Goal: Task Accomplishment & Management: Manage account settings

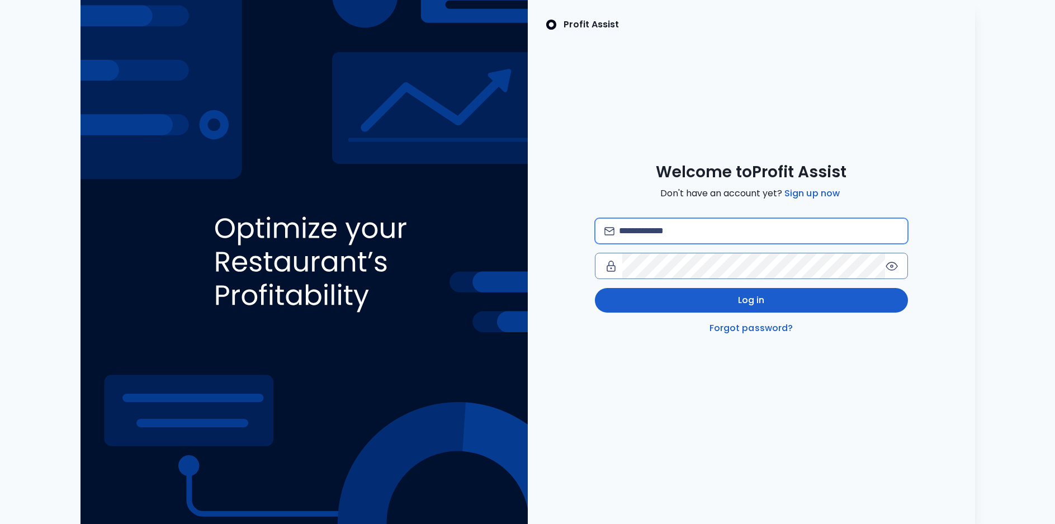
type input "**********"
click at [675, 300] on button "Log in" at bounding box center [751, 300] width 313 height 25
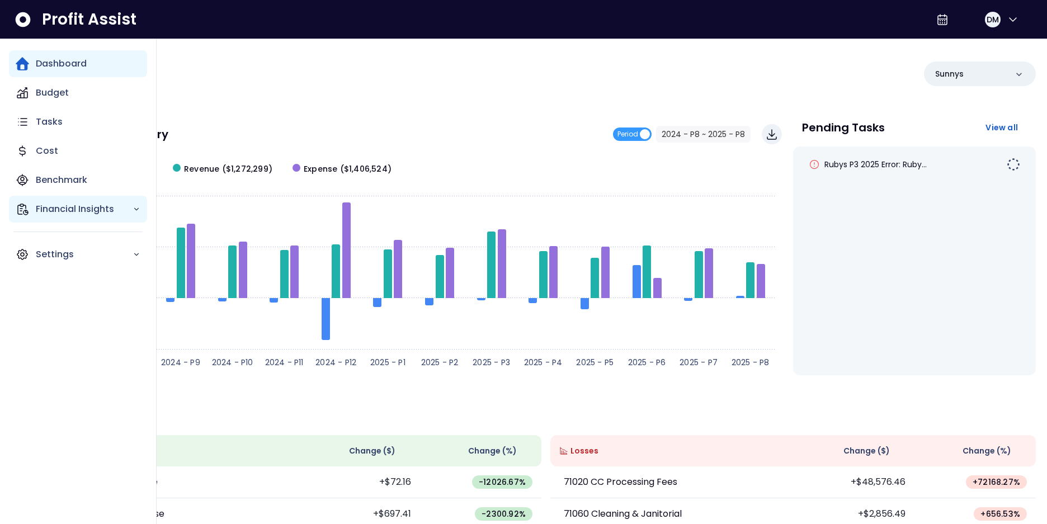
click at [70, 204] on p "Financial Insights" at bounding box center [84, 208] width 97 height 13
click at [68, 177] on p "Benchmark" at bounding box center [61, 179] width 51 height 13
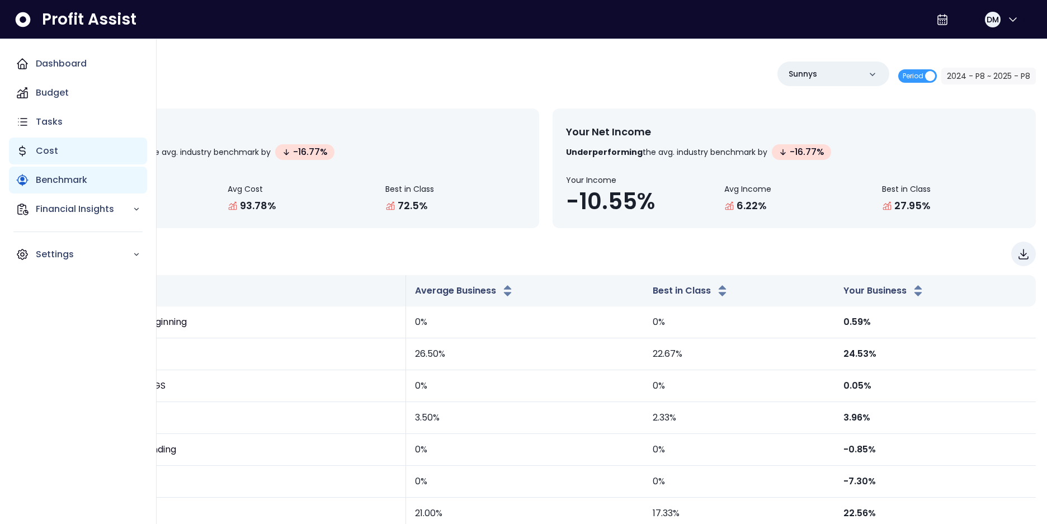
click at [61, 149] on div "Cost" at bounding box center [78, 151] width 138 height 27
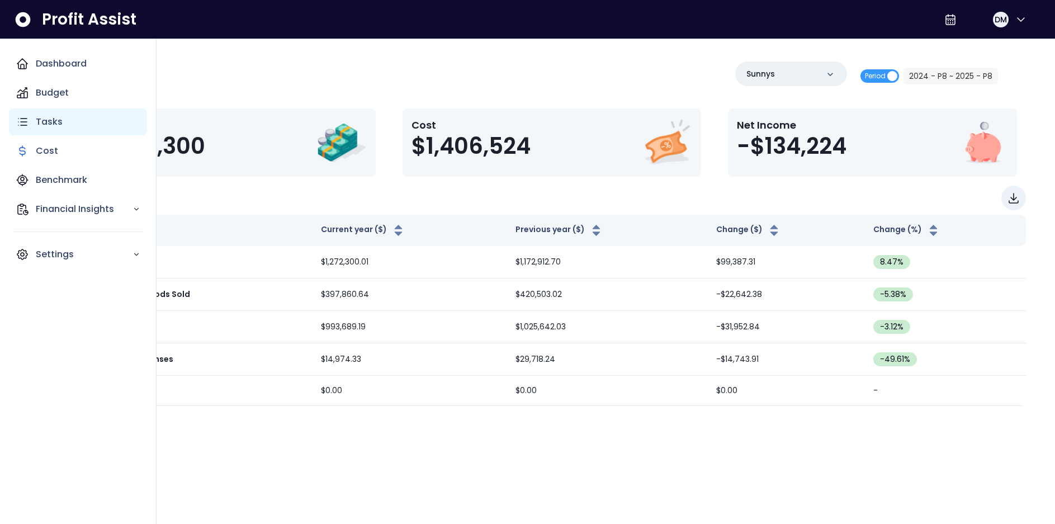
click at [55, 112] on div "Tasks" at bounding box center [78, 121] width 138 height 27
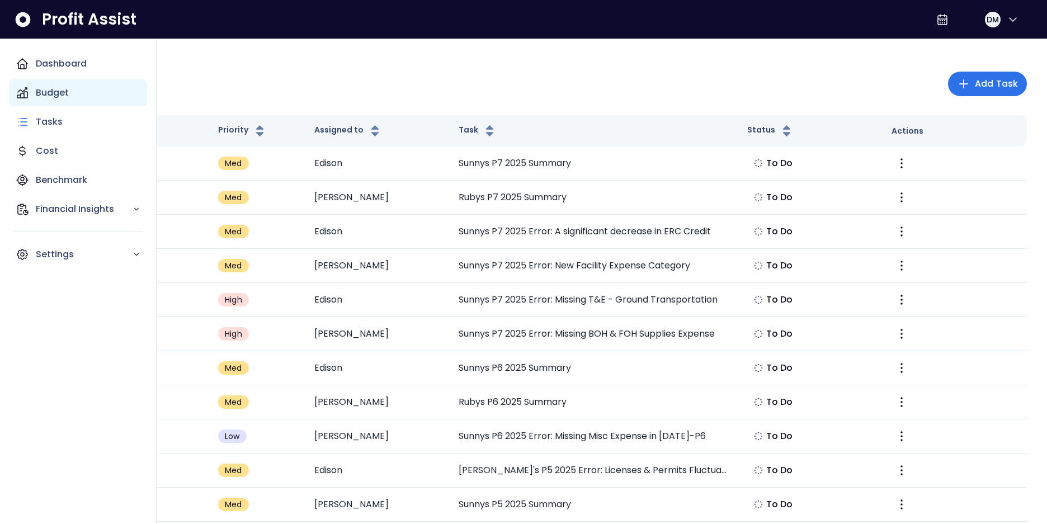
click at [56, 84] on div "Budget" at bounding box center [78, 92] width 138 height 27
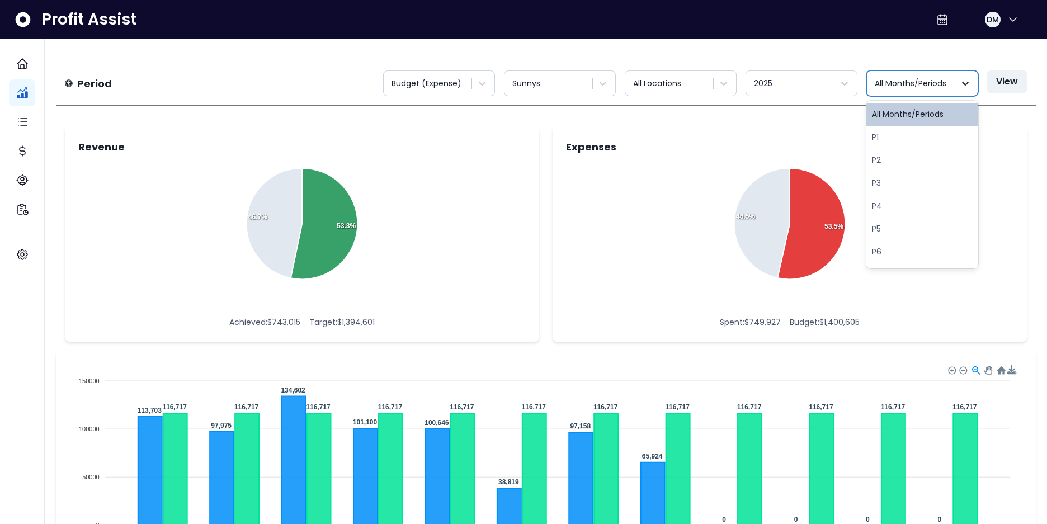
click at [963, 82] on icon at bounding box center [964, 83] width 11 height 11
click at [897, 144] on div "P1" at bounding box center [922, 137] width 112 height 23
click at [962, 84] on icon at bounding box center [964, 83] width 11 height 11
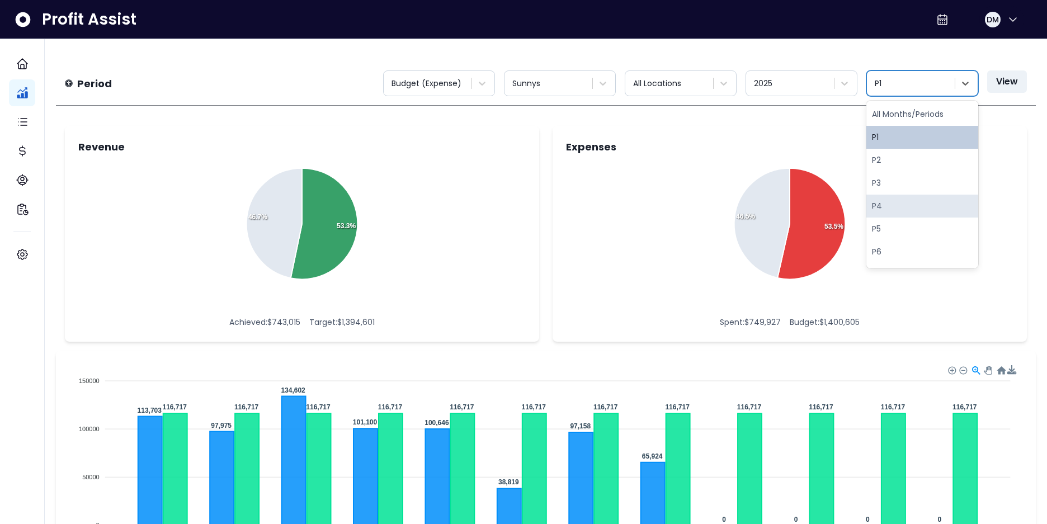
scroll to position [143, 0]
click at [901, 129] on div "P7" at bounding box center [922, 140] width 112 height 23
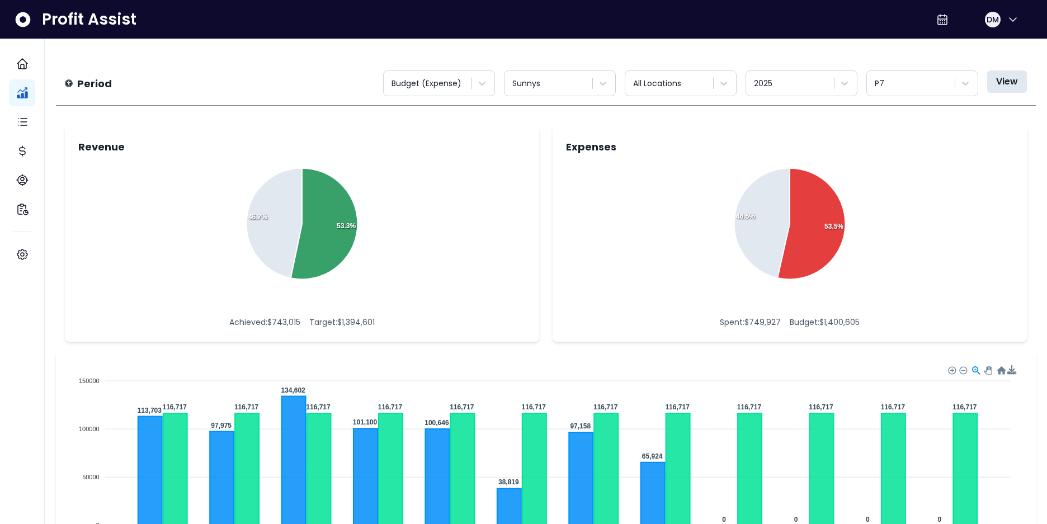
click at [1014, 83] on button "View" at bounding box center [1007, 81] width 40 height 22
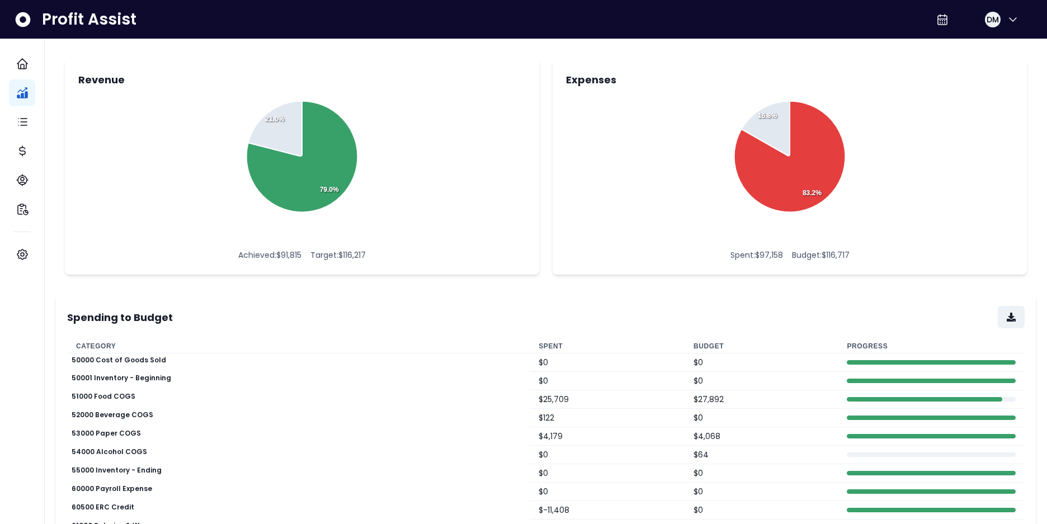
scroll to position [0, 0]
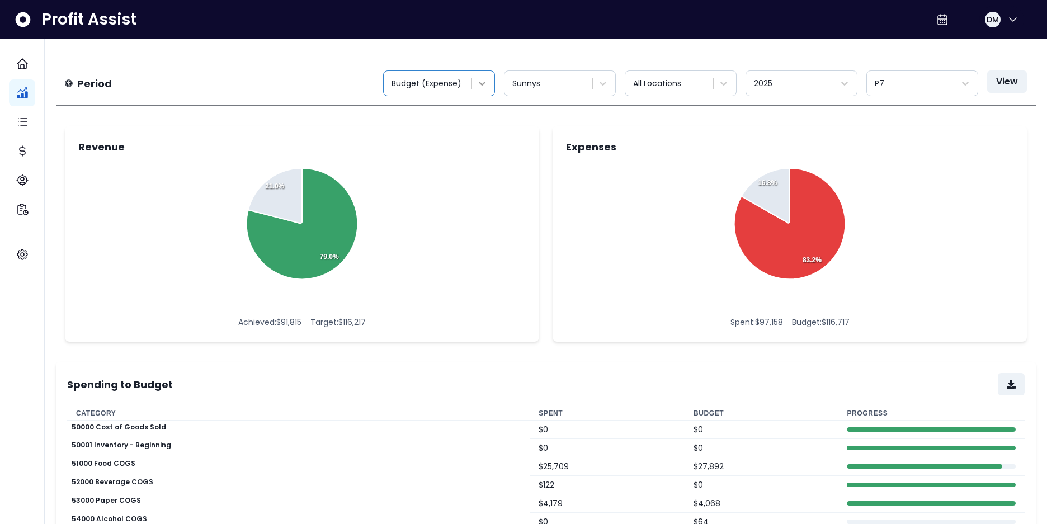
click at [486, 84] on icon at bounding box center [481, 83] width 11 height 11
click at [467, 227] on div "Achieved Remaining 79.0% 21.0%" at bounding box center [301, 233] width 447 height 140
click at [718, 86] on icon at bounding box center [723, 83] width 11 height 11
click at [720, 86] on icon at bounding box center [723, 83] width 11 height 11
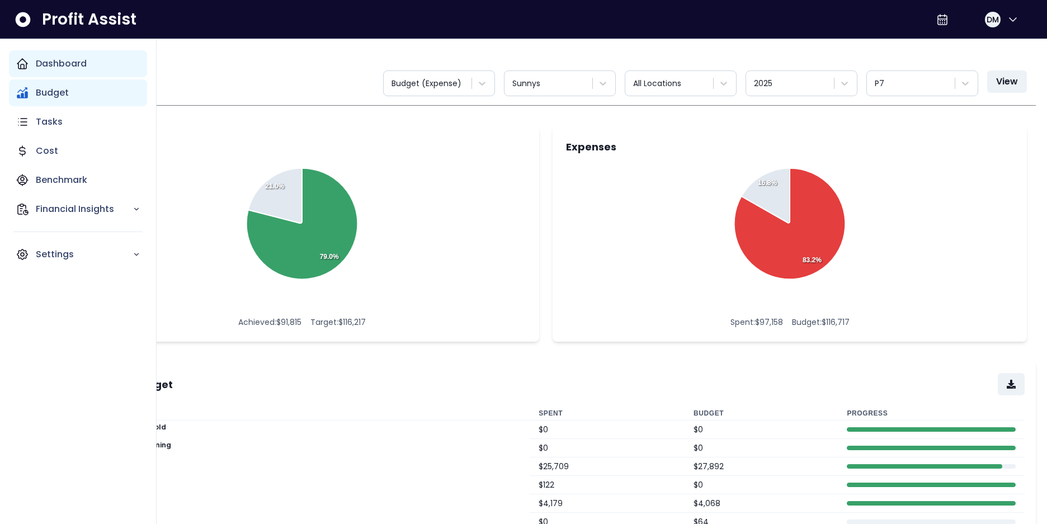
click at [18, 65] on icon "Main navigation" at bounding box center [22, 64] width 10 height 10
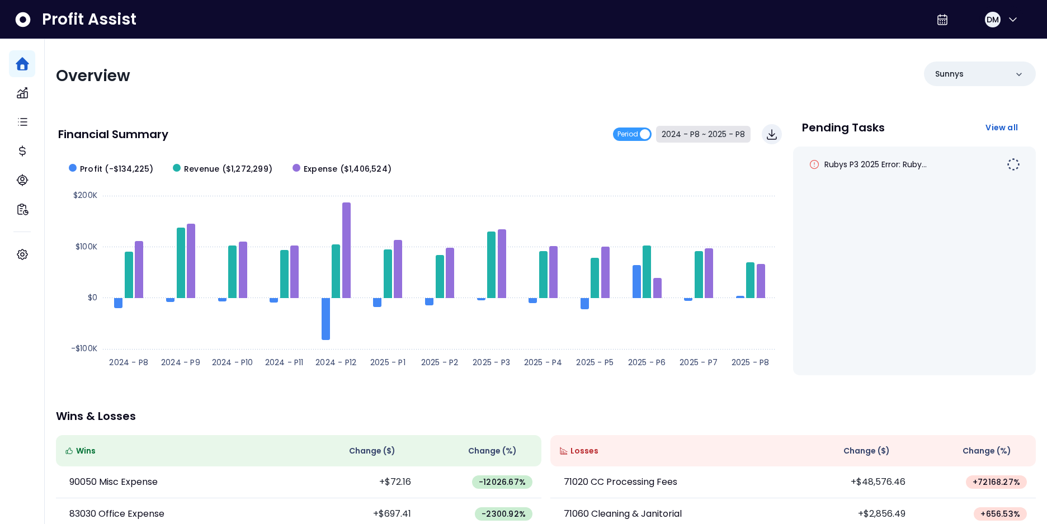
click at [726, 132] on button "2024 - P8 ~ 2025 - P8" at bounding box center [703, 134] width 94 height 17
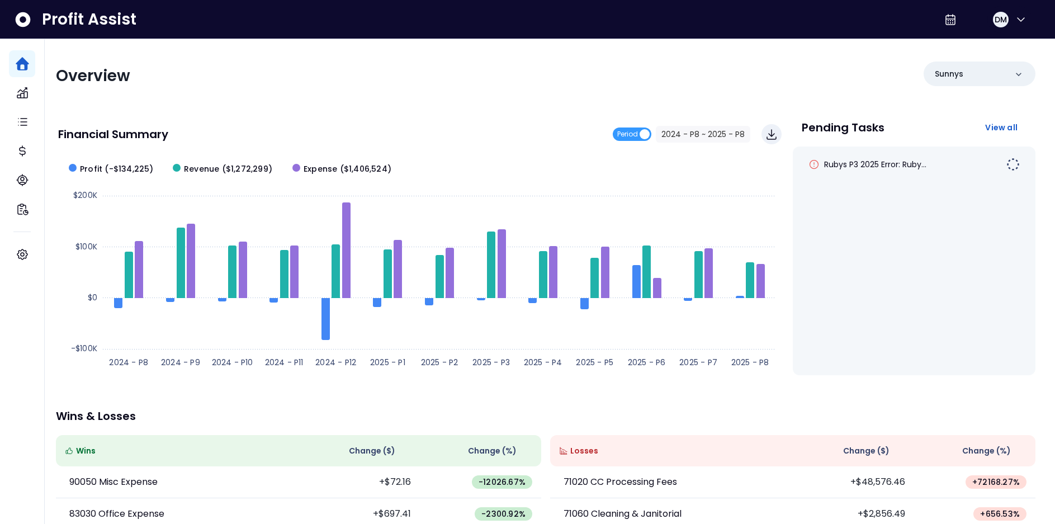
click at [481, 84] on span "2024 - P8" at bounding box center [440, 91] width 100 height 26
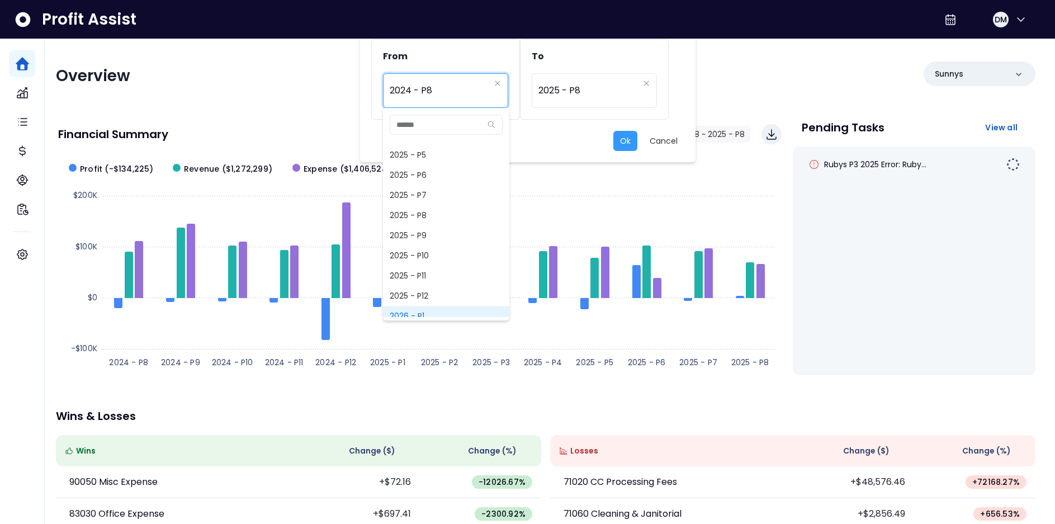
scroll to position [731, 0]
click at [477, 248] on span "2025 - P6" at bounding box center [446, 242] width 126 height 20
type input "*********"
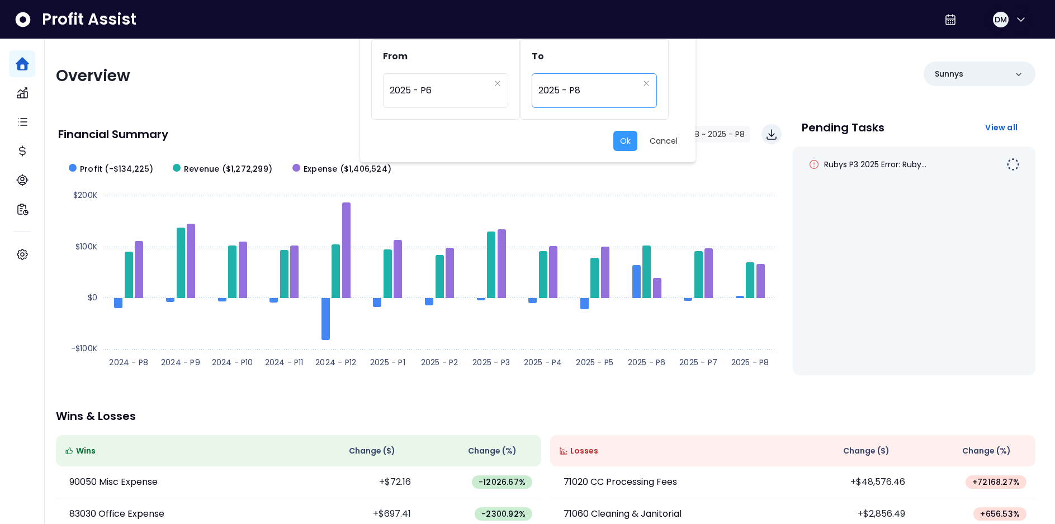
click at [579, 87] on span "2025 - P8" at bounding box center [588, 91] width 100 height 26
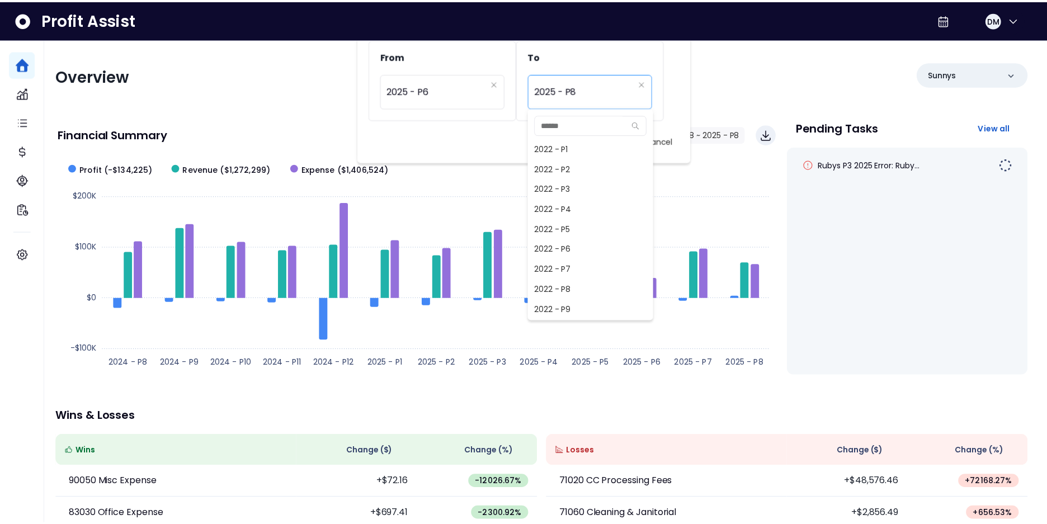
scroll to position [704, 0]
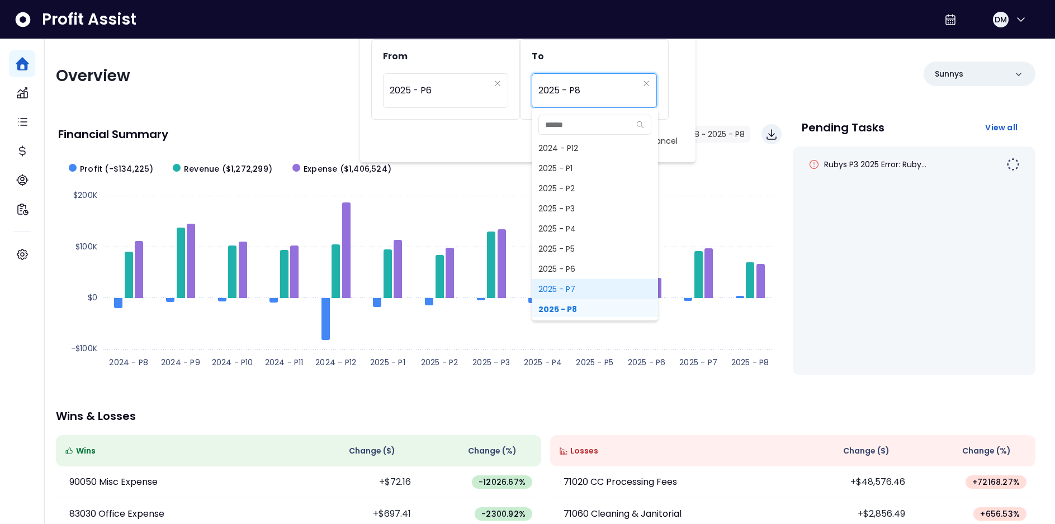
click at [570, 292] on span "2025 - P7" at bounding box center [595, 289] width 126 height 20
type input "*********"
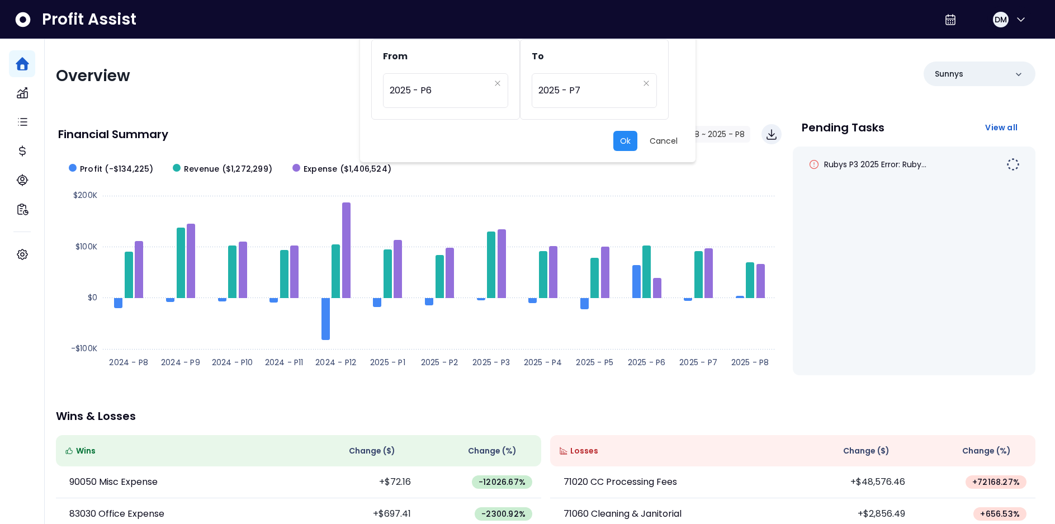
click at [623, 134] on button "Ok" at bounding box center [625, 141] width 24 height 20
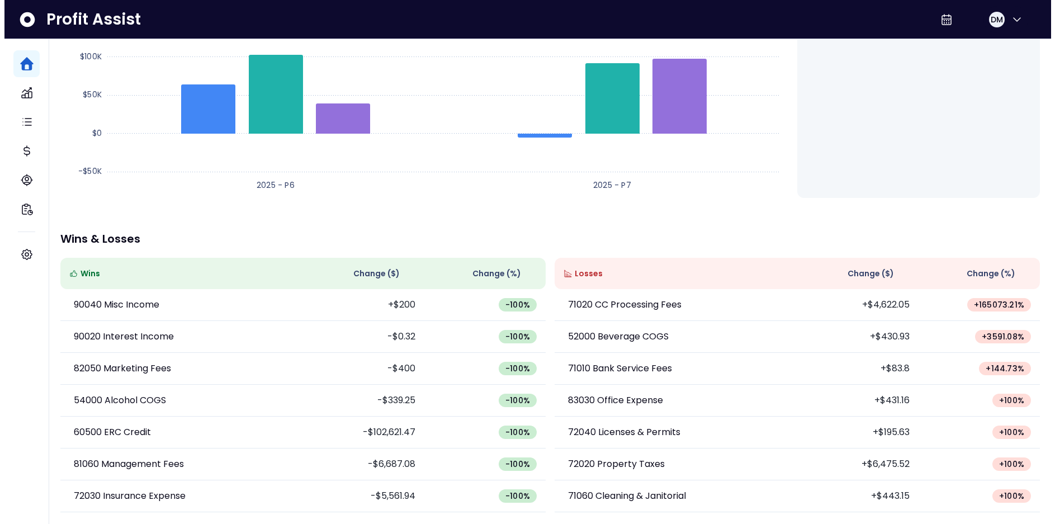
scroll to position [0, 0]
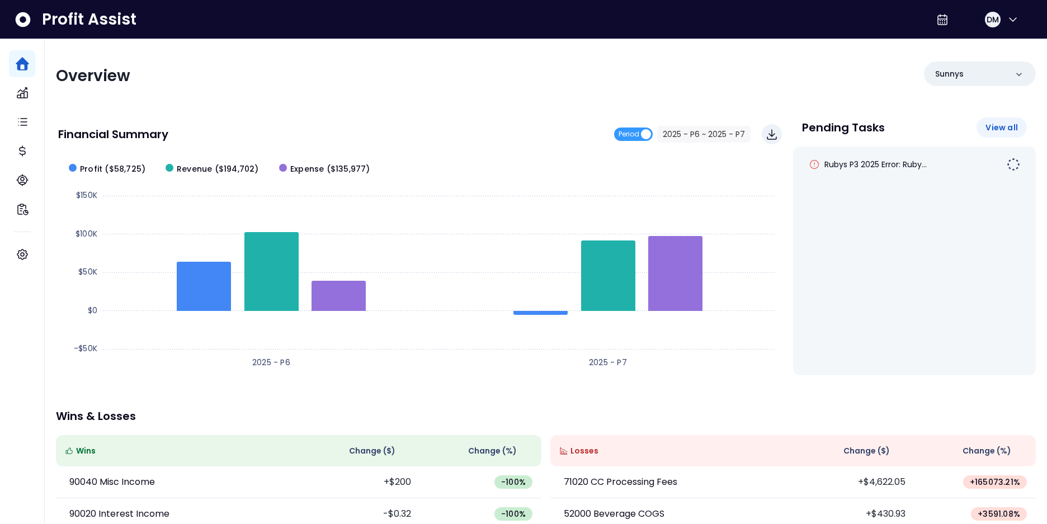
click at [1005, 128] on span "View all" at bounding box center [1001, 127] width 32 height 11
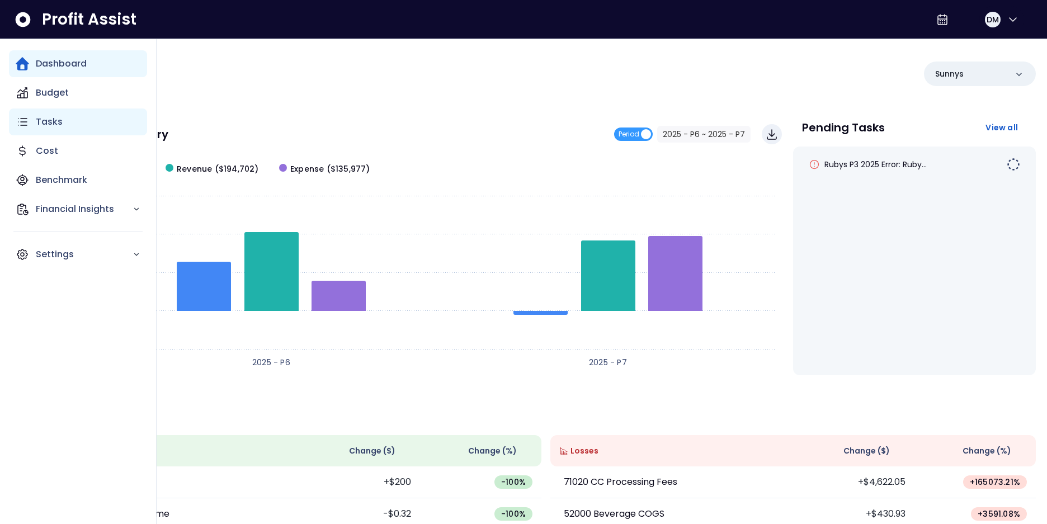
click at [39, 120] on p "Tasks" at bounding box center [49, 121] width 27 height 13
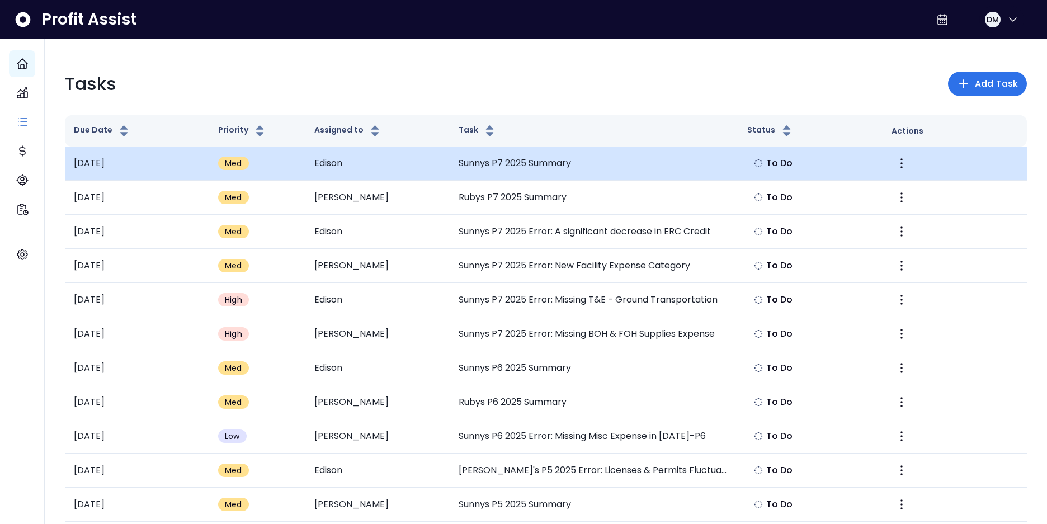
click at [614, 170] on td "Sunnys P7 2025 Summary" at bounding box center [593, 163] width 288 height 34
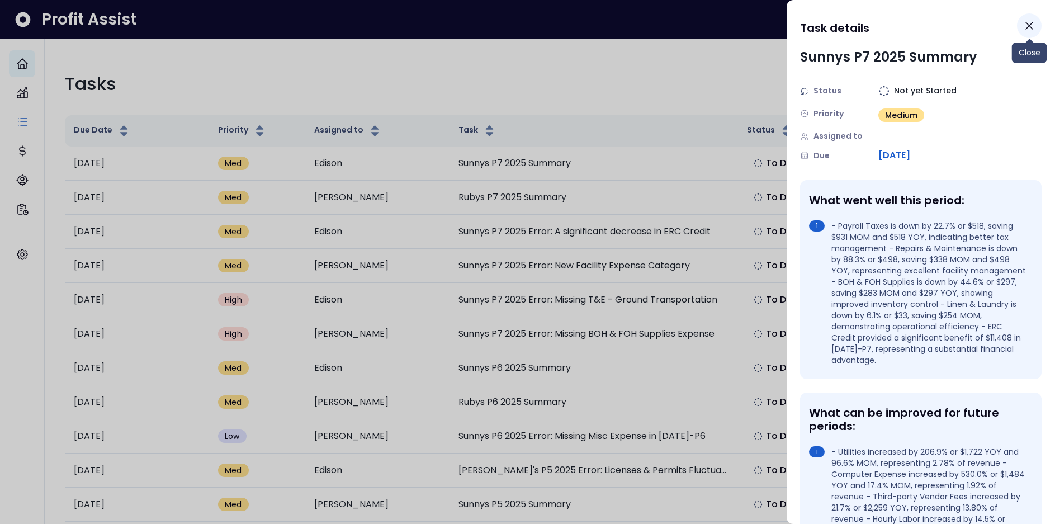
click at [1030, 30] on icon "Close" at bounding box center [1029, 25] width 13 height 13
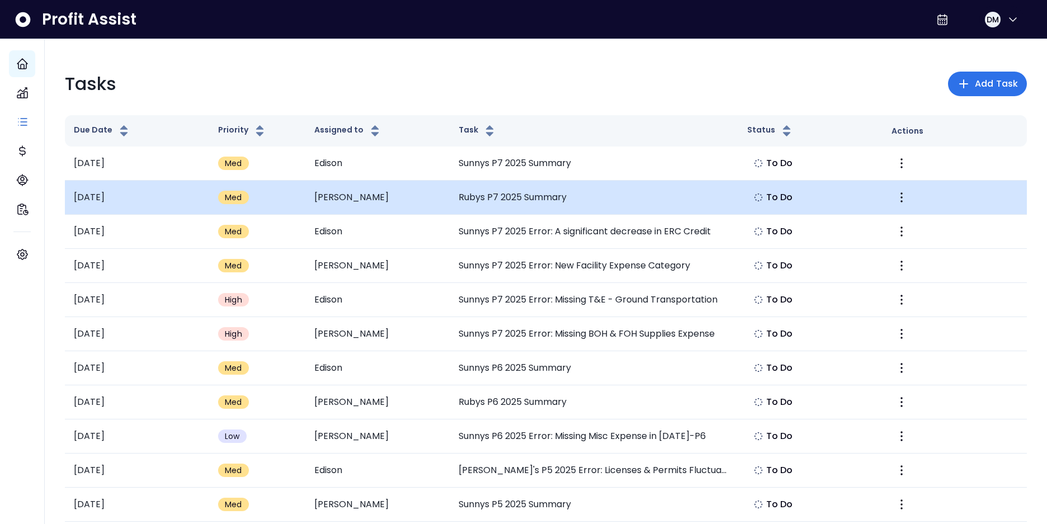
click at [831, 203] on td "To Do" at bounding box center [810, 198] width 144 height 34
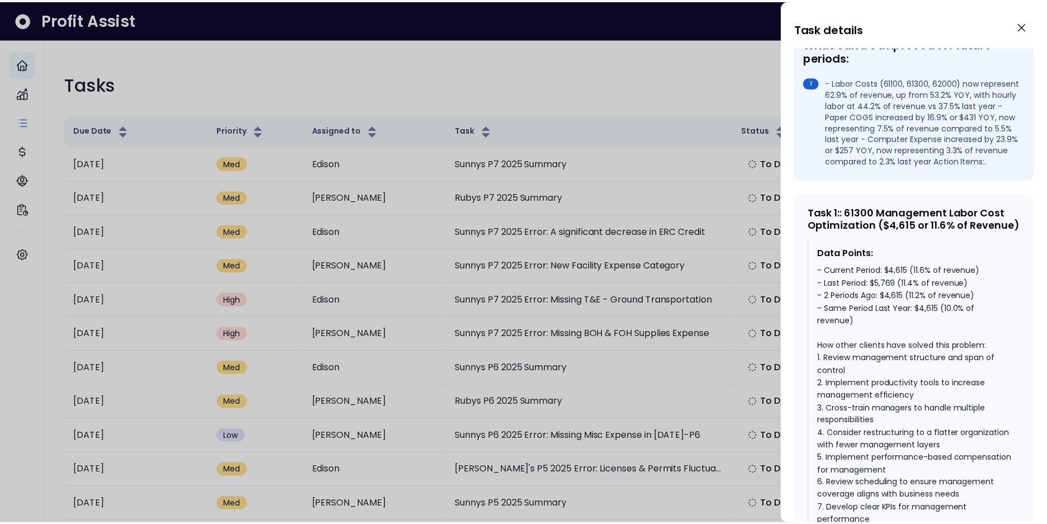
scroll to position [235, 0]
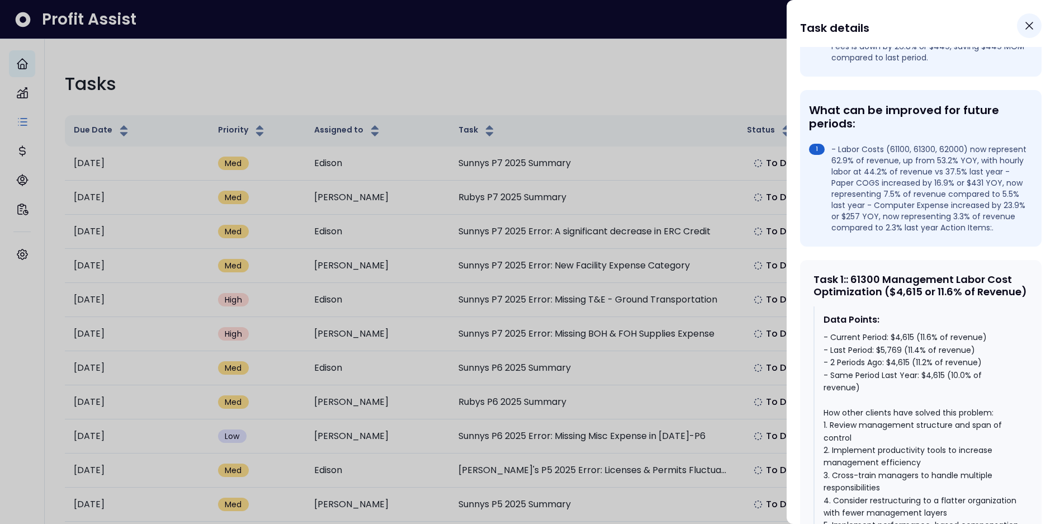
click at [1026, 25] on icon "Close" at bounding box center [1029, 25] width 13 height 13
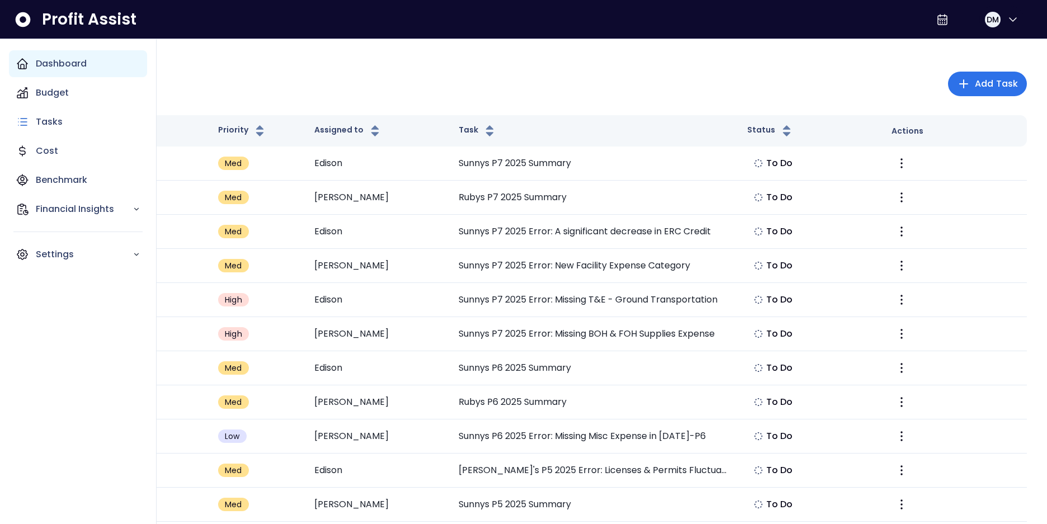
click at [57, 66] on p "Dashboard" at bounding box center [61, 63] width 51 height 13
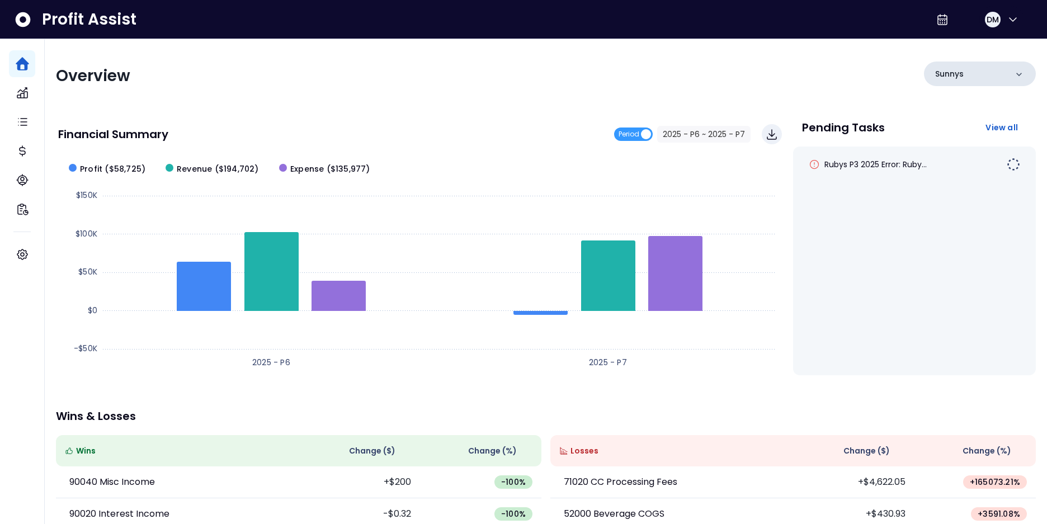
click at [969, 77] on div "Sunnys" at bounding box center [980, 73] width 112 height 25
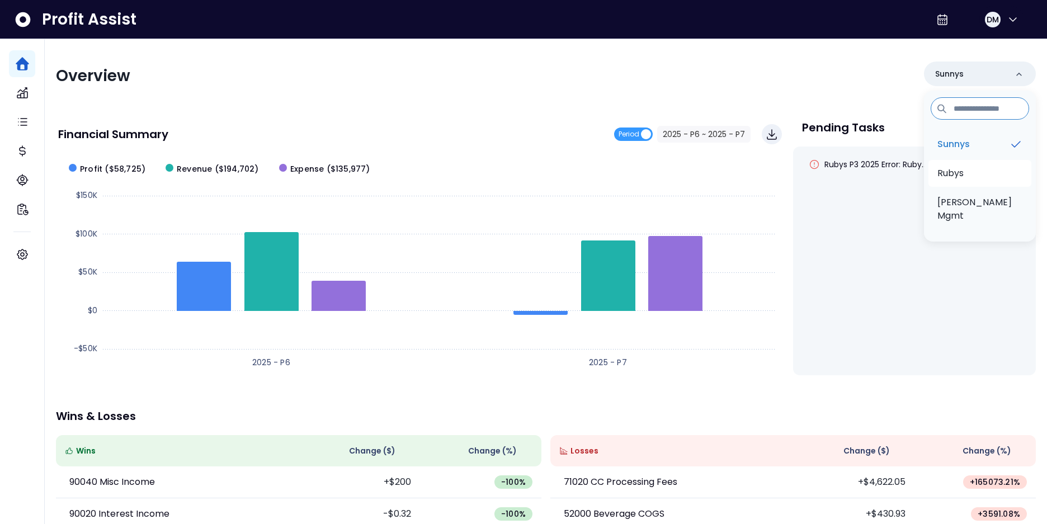
click at [958, 174] on p "Rubys" at bounding box center [950, 173] width 26 height 13
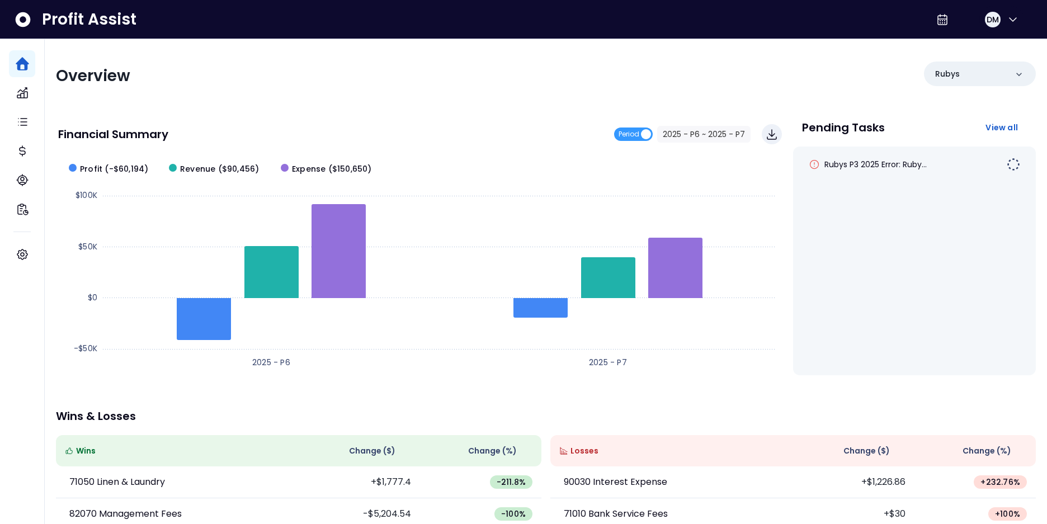
click at [333, 432] on div "Overview Rubys Financial Summary Period 2025 - P6 ~ 2025 - P7 Created with High…" at bounding box center [546, 370] width 1002 height 662
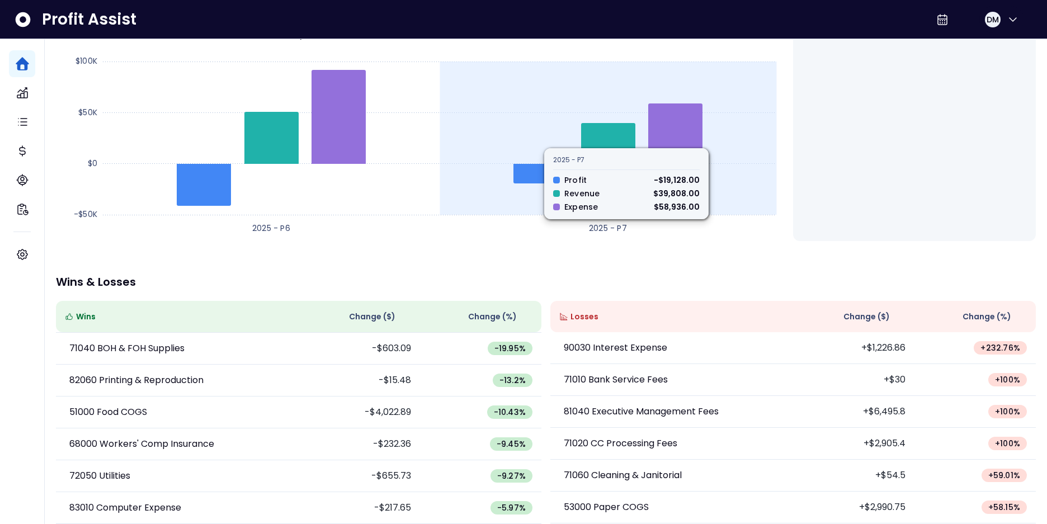
scroll to position [177, 0]
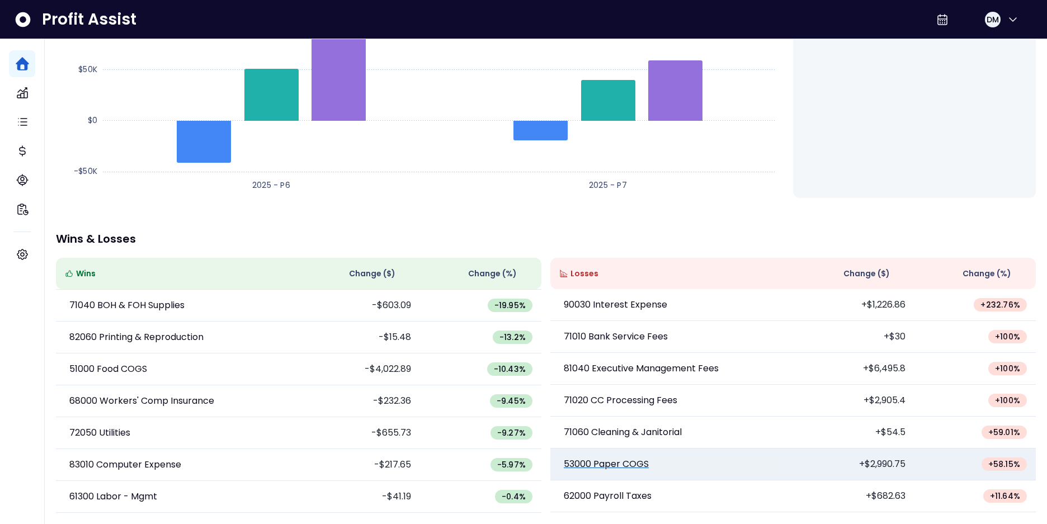
click at [624, 464] on p "53000 Paper COGS" at bounding box center [606, 463] width 85 height 13
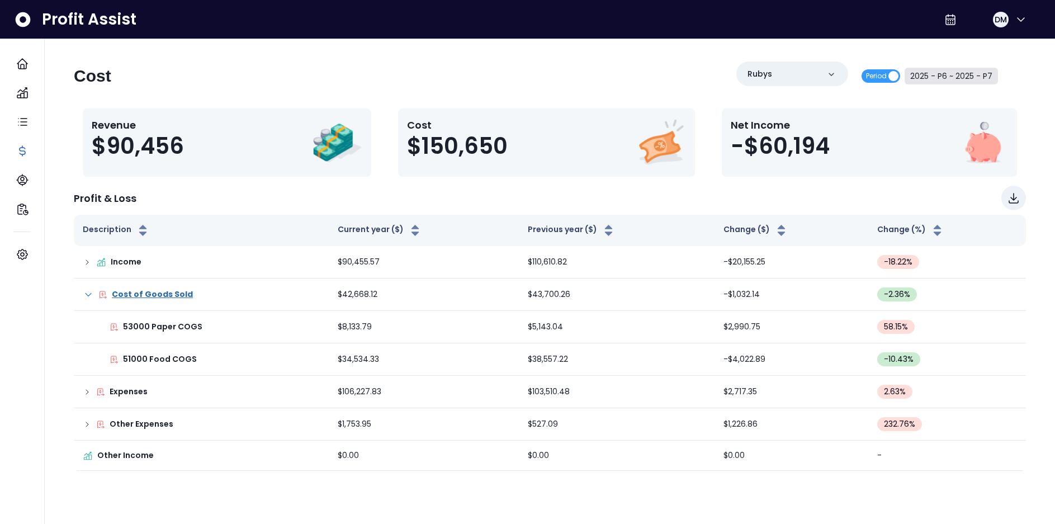
click at [951, 72] on button "2025 - P6 ~ 2025 - P7" at bounding box center [951, 76] width 93 height 17
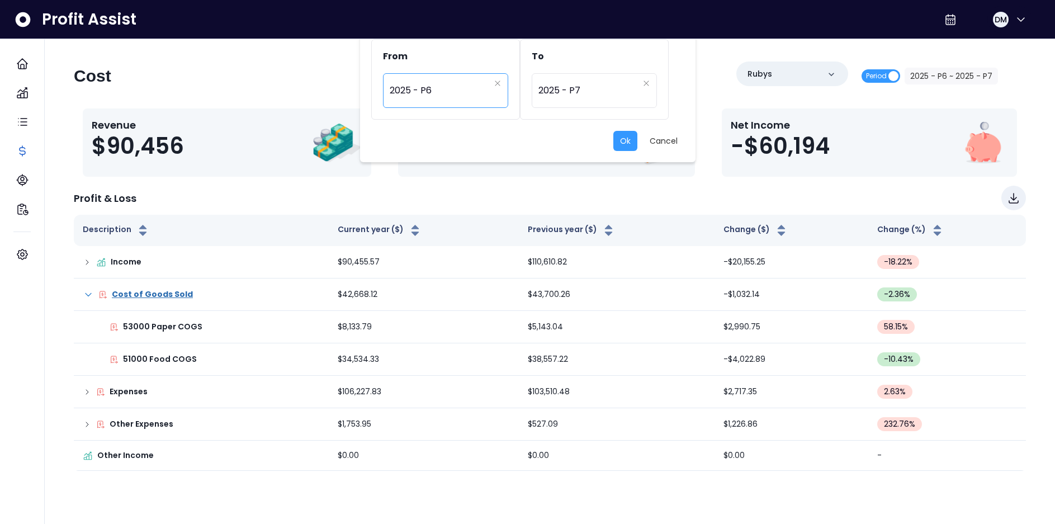
click at [470, 91] on span "2025 - P6" at bounding box center [440, 91] width 100 height 26
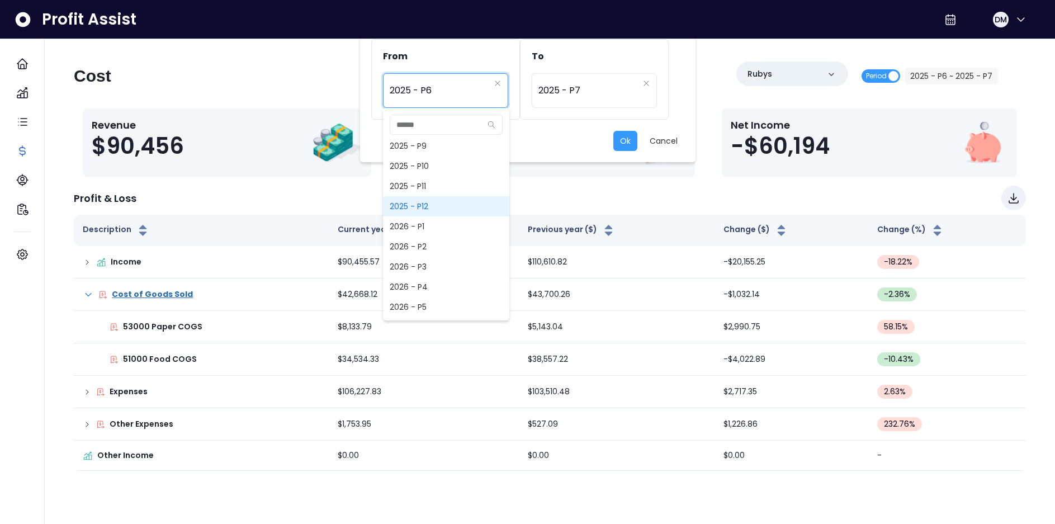
scroll to position [798, 0]
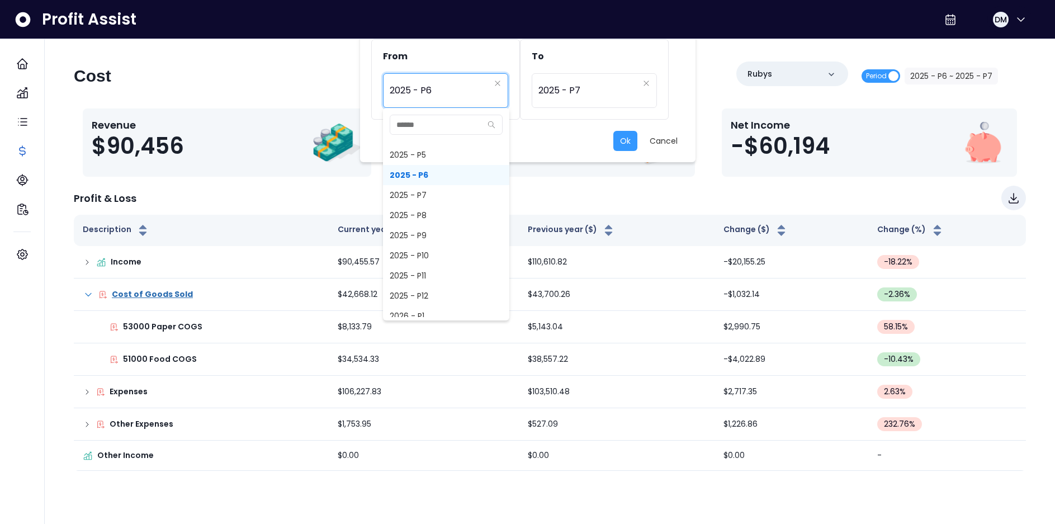
click at [416, 192] on span "2025 - P7" at bounding box center [446, 195] width 126 height 20
type input "*********"
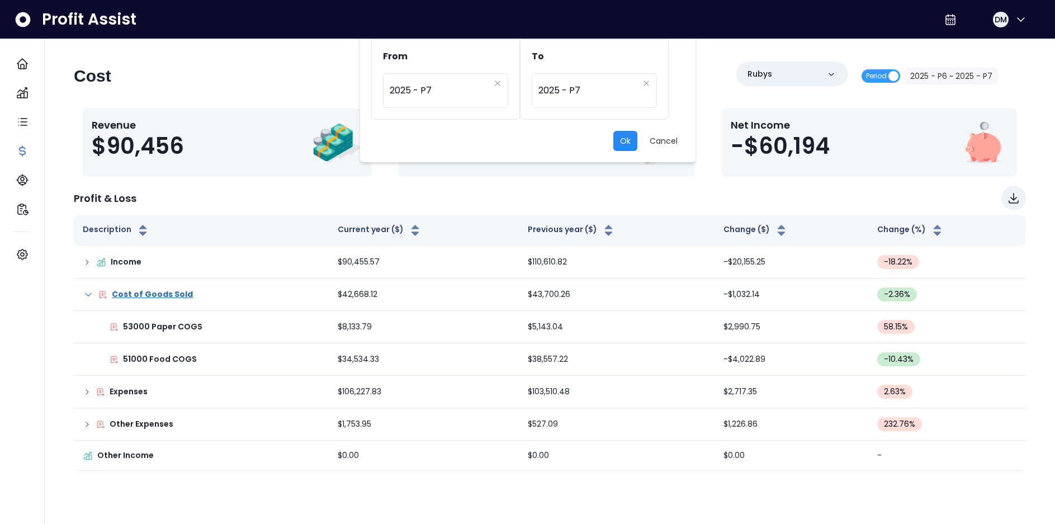
click at [629, 132] on button "Ok" at bounding box center [625, 141] width 24 height 20
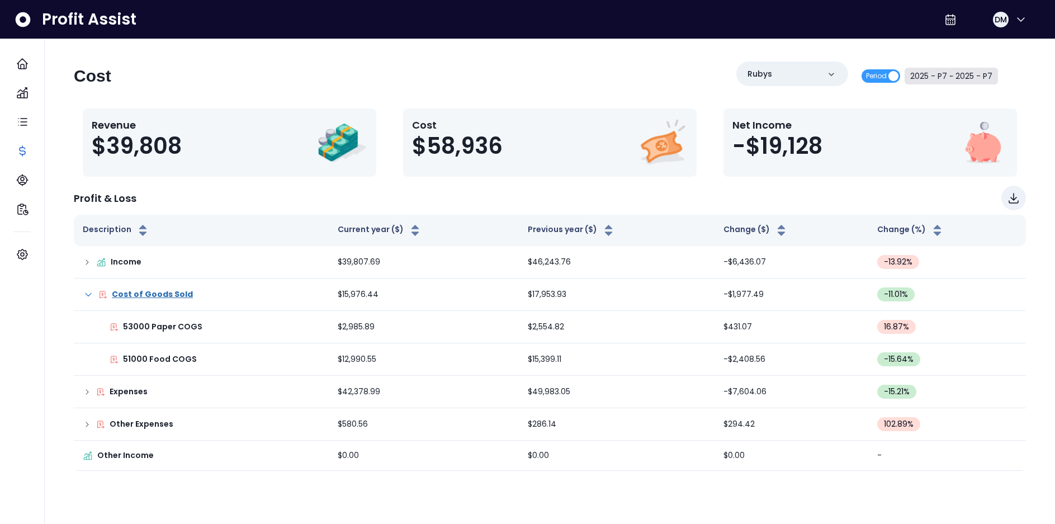
click at [933, 74] on button "2025 - P7 ~ 2025 - P7" at bounding box center [951, 76] width 93 height 17
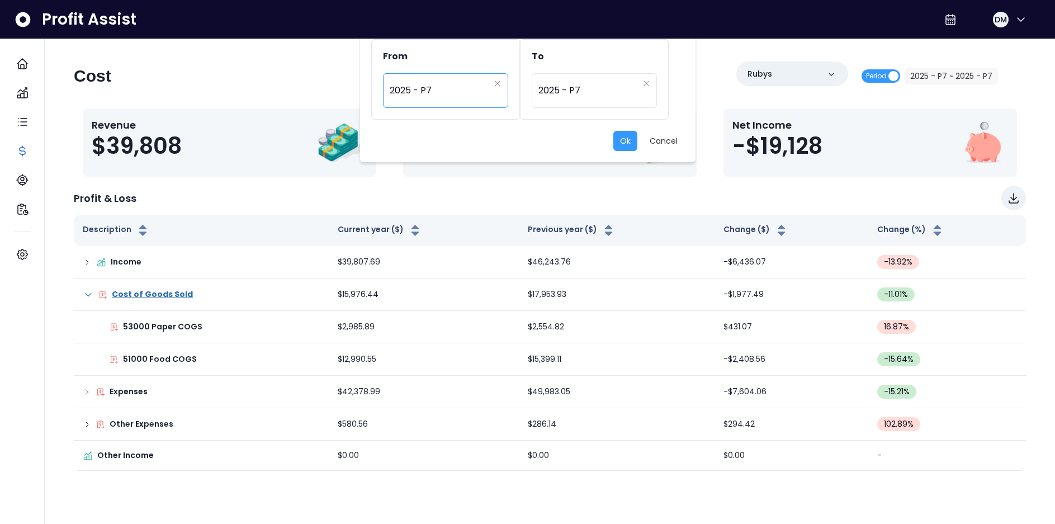
click at [438, 87] on span "2025 - P7" at bounding box center [440, 91] width 100 height 26
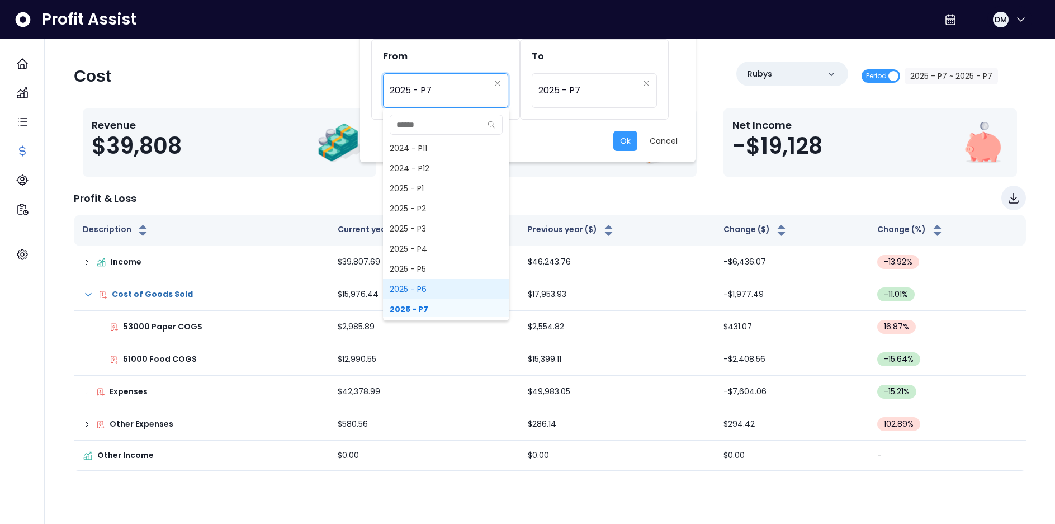
click at [419, 289] on span "2025 - P6" at bounding box center [446, 289] width 126 height 20
type input "*********"
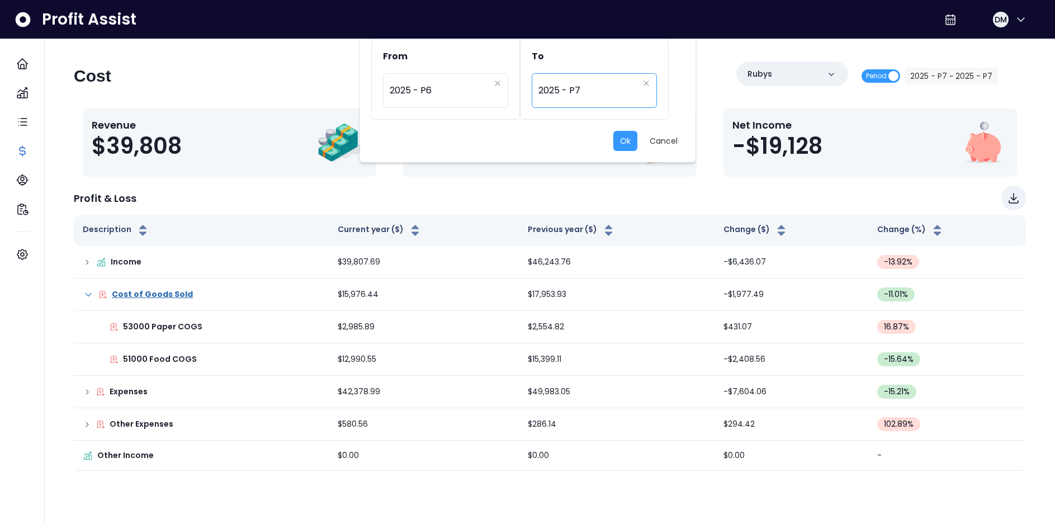
click at [588, 91] on span "2025 - P7" at bounding box center [588, 91] width 100 height 26
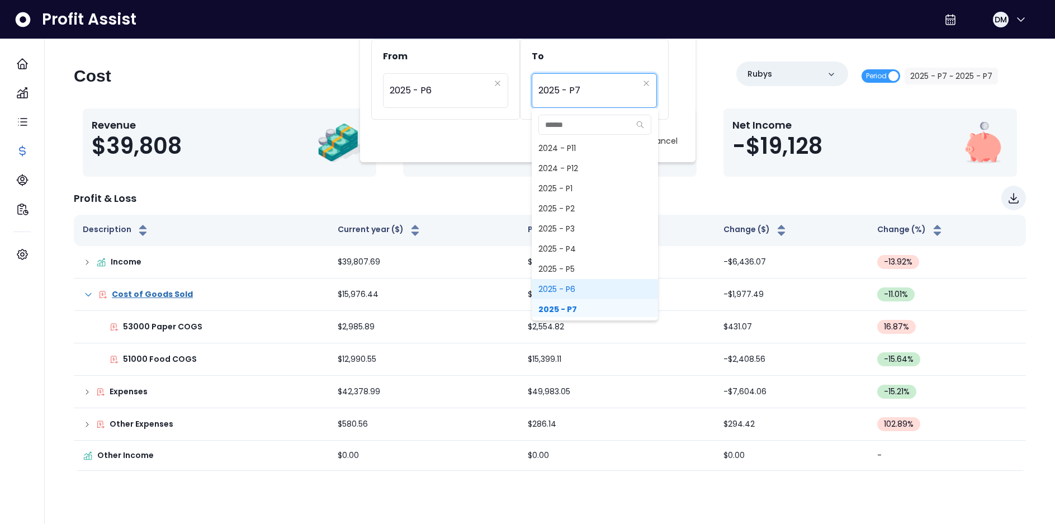
click at [574, 286] on span "2025 - P6" at bounding box center [595, 289] width 126 height 20
type input "*********"
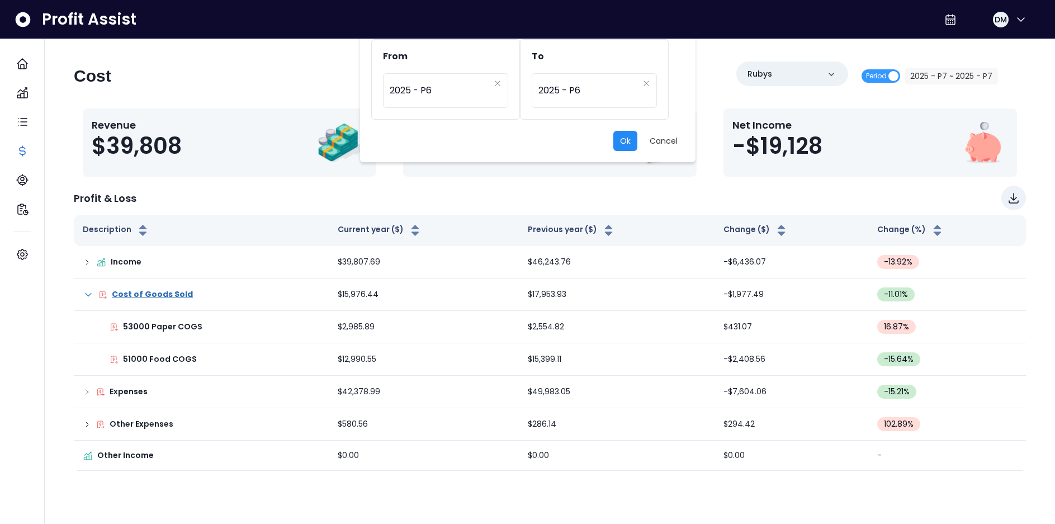
click at [627, 142] on button "Ok" at bounding box center [625, 141] width 24 height 20
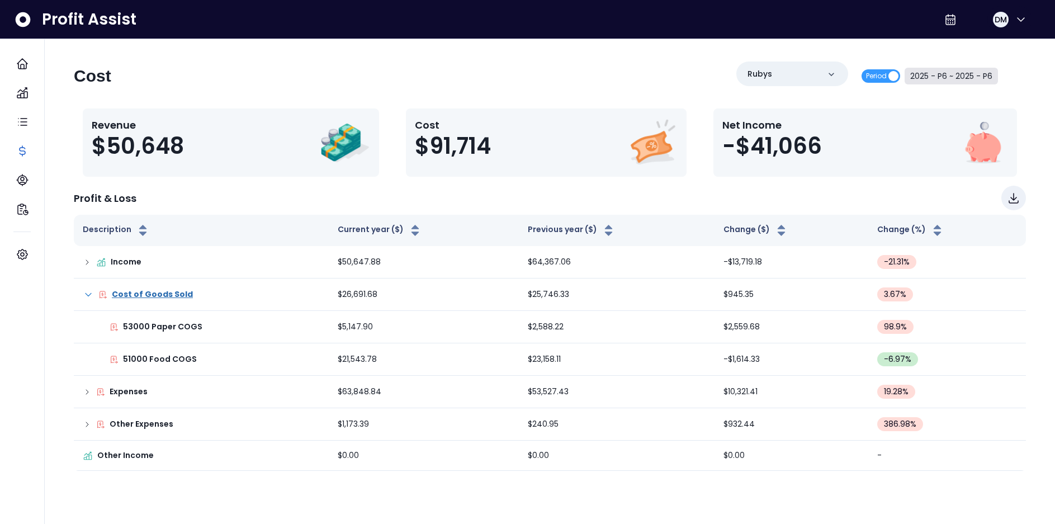
click at [932, 77] on button "2025 - P6 ~ 2025 - P6" at bounding box center [951, 76] width 93 height 17
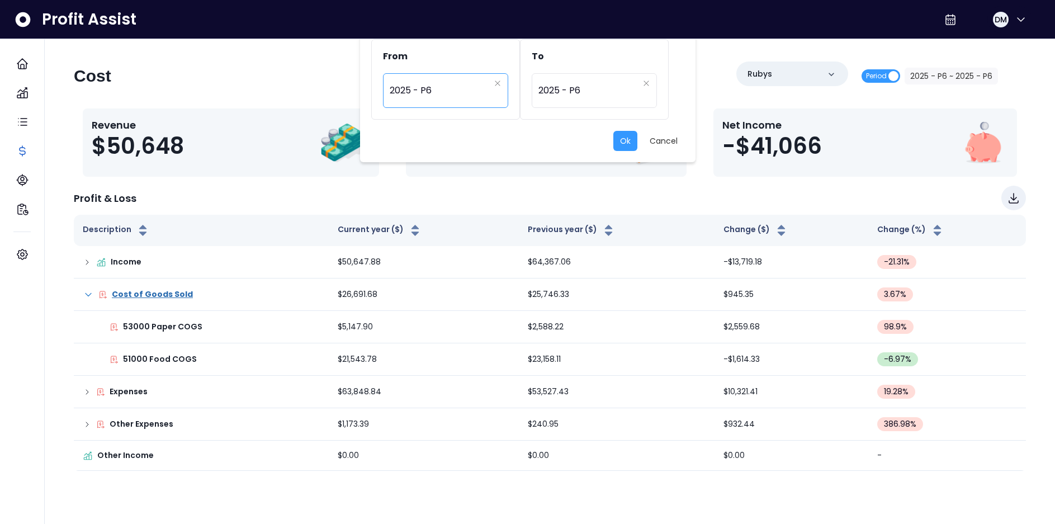
click at [451, 86] on span "2025 - P6" at bounding box center [440, 91] width 100 height 26
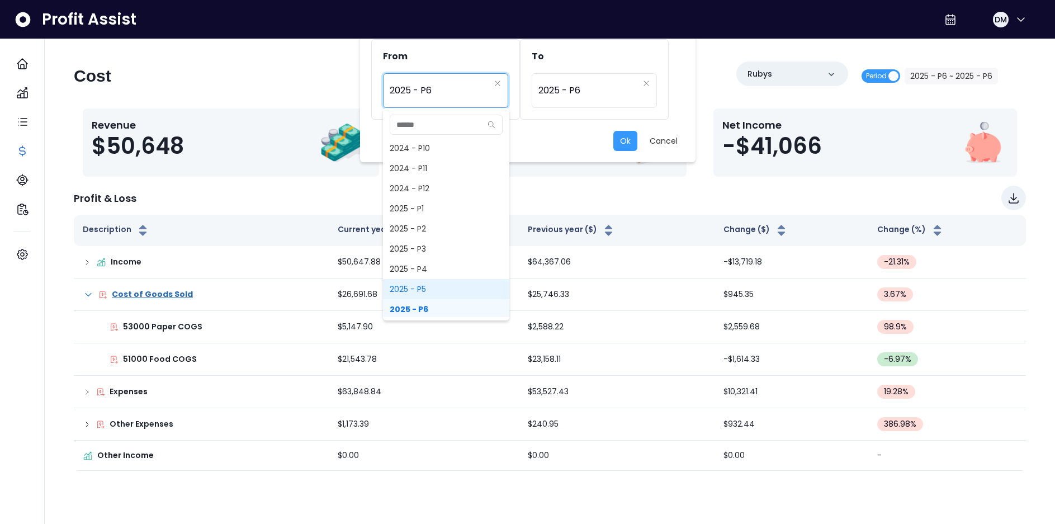
click at [435, 295] on span "2025 - P5" at bounding box center [446, 289] width 126 height 20
type input "*********"
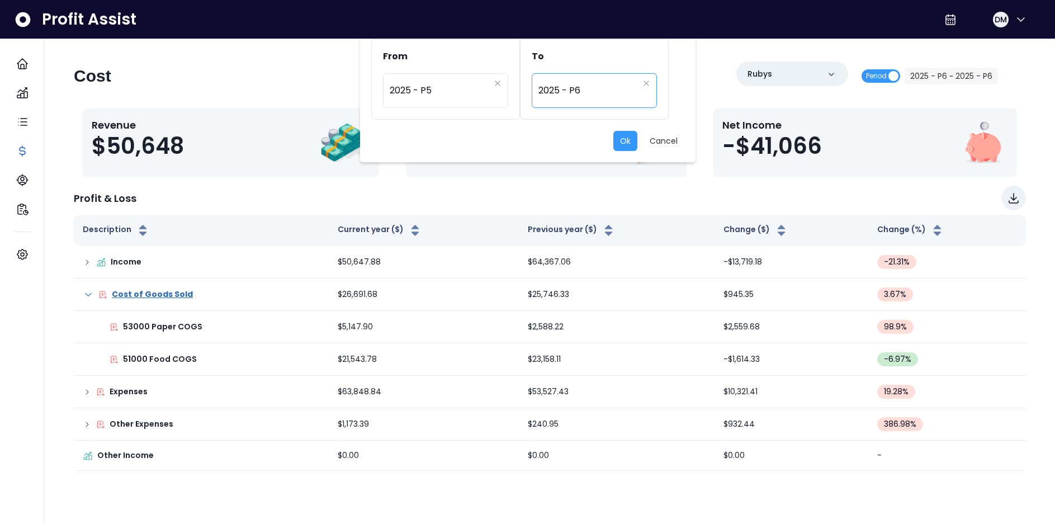
click at [590, 91] on span "2025 - P6" at bounding box center [588, 91] width 100 height 26
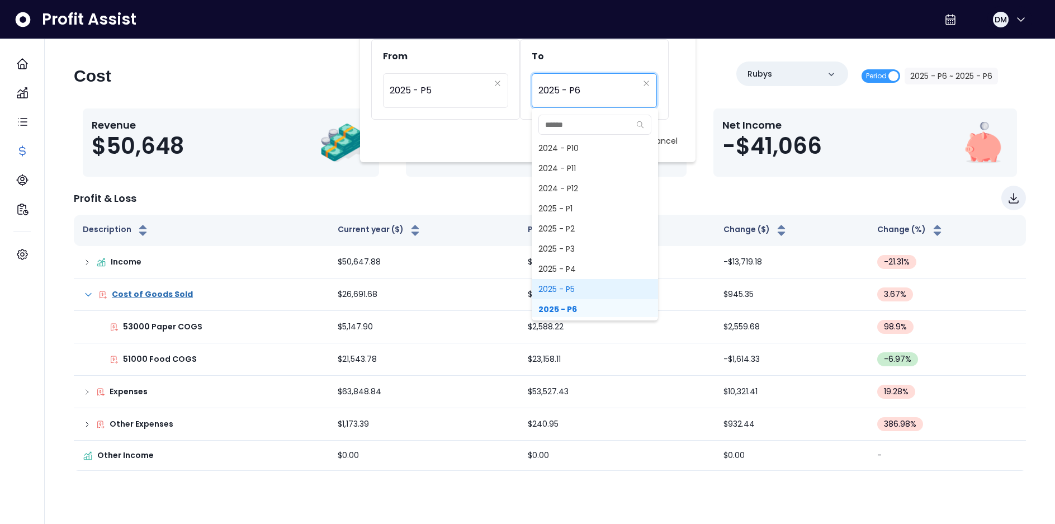
click at [567, 290] on span "2025 - P5" at bounding box center [595, 289] width 126 height 20
type input "*********"
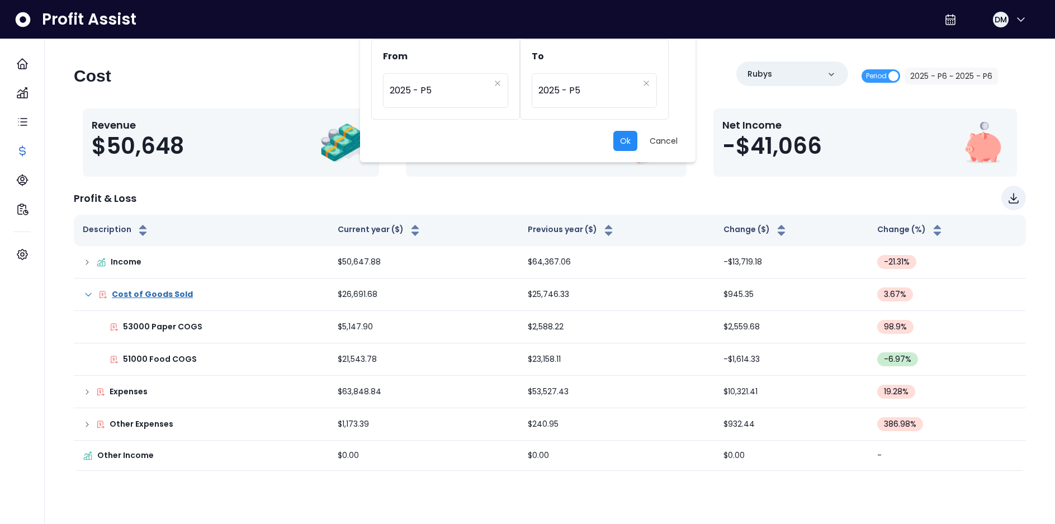
click at [622, 143] on button "Ok" at bounding box center [625, 141] width 24 height 20
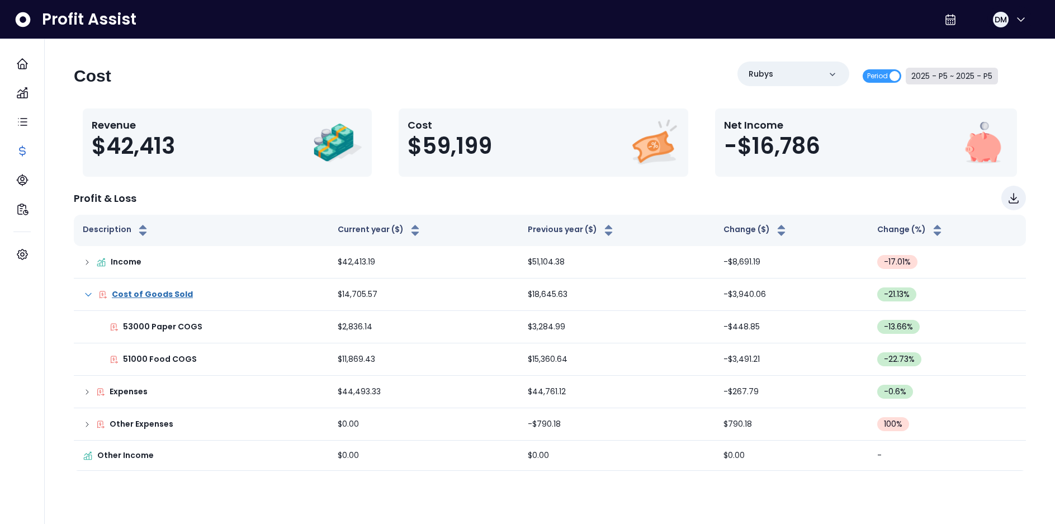
click at [955, 78] on button "2025 - P5 ~ 2025 - P5" at bounding box center [952, 76] width 92 height 17
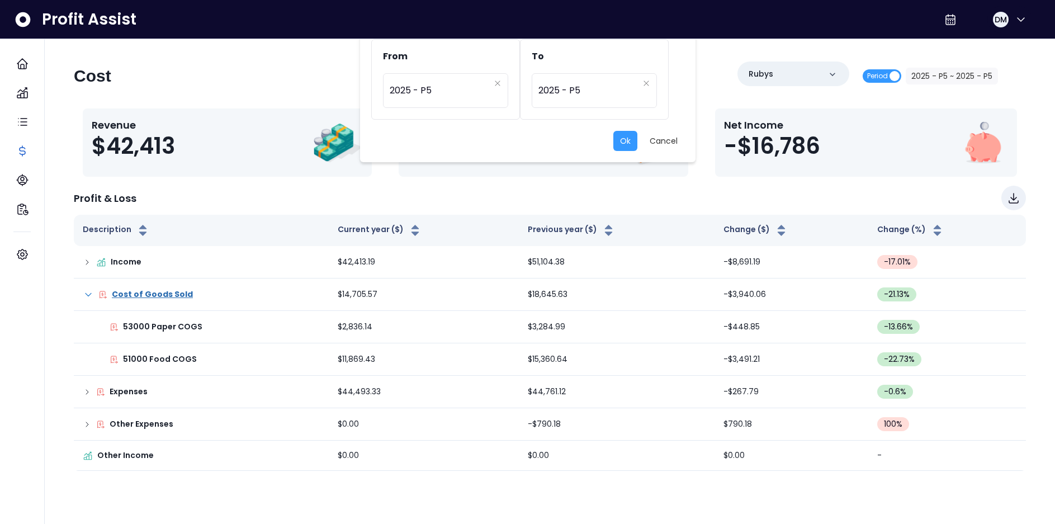
click at [953, 78] on div "From ********* 2025 - P5 To ********* 2025 - P5 Ok Cancel" at bounding box center [527, 262] width 1055 height 524
click at [952, 75] on div "From ********* 2025 - P5 To ********* 2025 - P5 Ok Cancel" at bounding box center [527, 262] width 1055 height 524
click at [442, 83] on span "2025 - P5" at bounding box center [440, 91] width 100 height 26
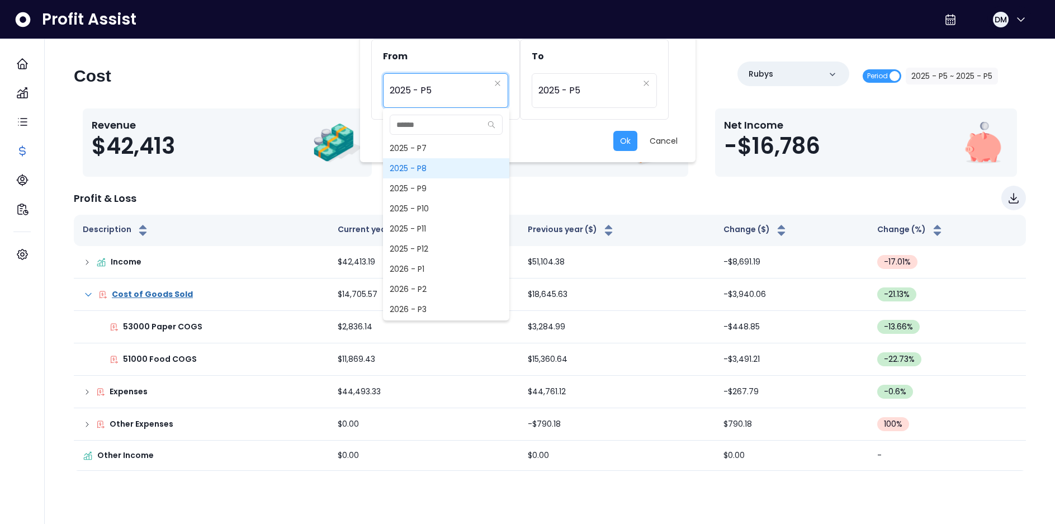
scroll to position [778, 0]
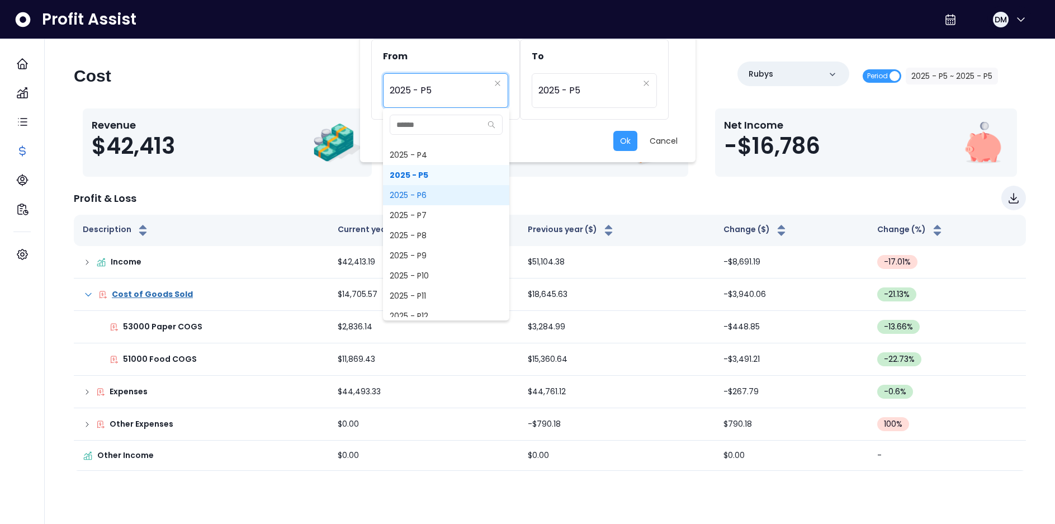
click at [423, 201] on span "2025 - P6" at bounding box center [446, 195] width 126 height 20
type input "*********"
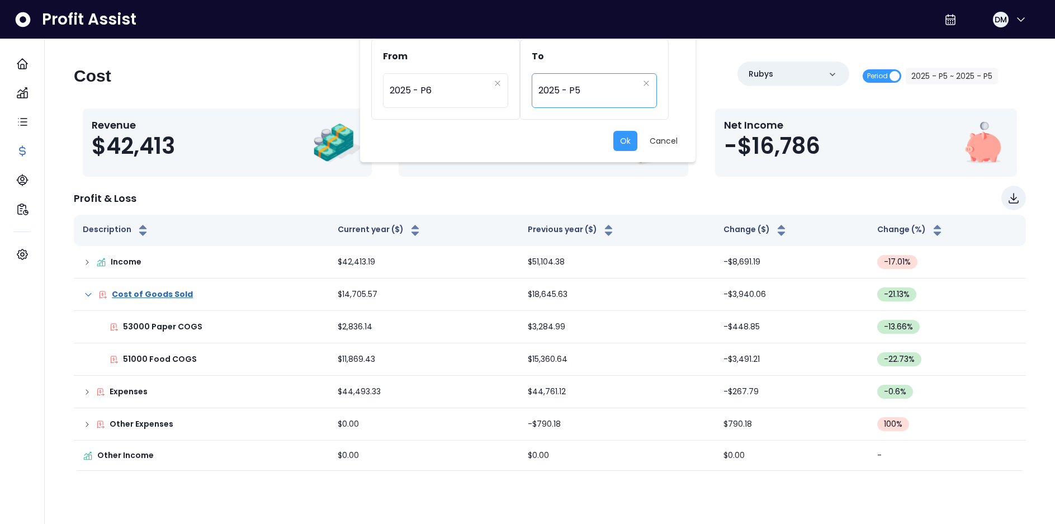
click at [580, 92] on span "2025 - P5" at bounding box center [588, 91] width 100 height 26
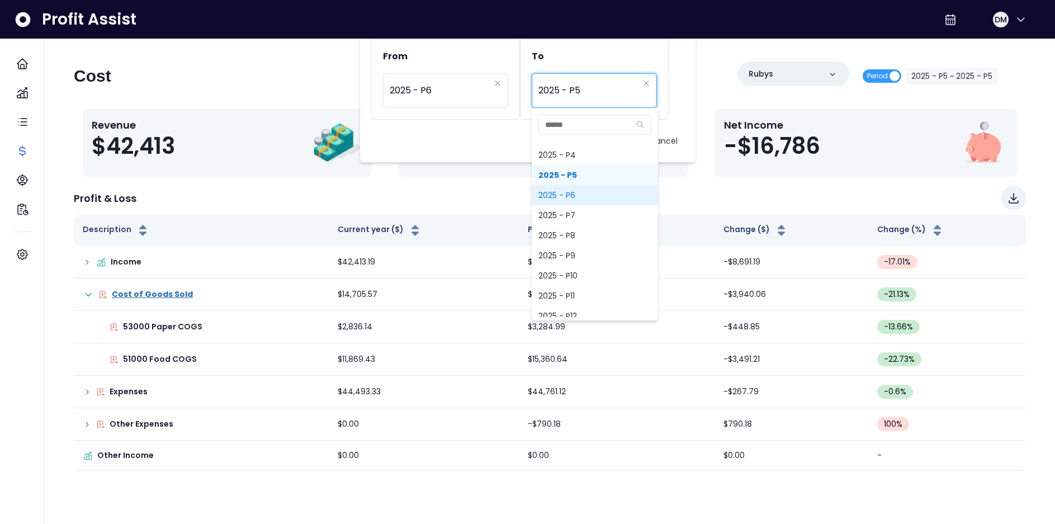
click at [567, 195] on span "2025 - P6" at bounding box center [595, 195] width 126 height 20
type input "*********"
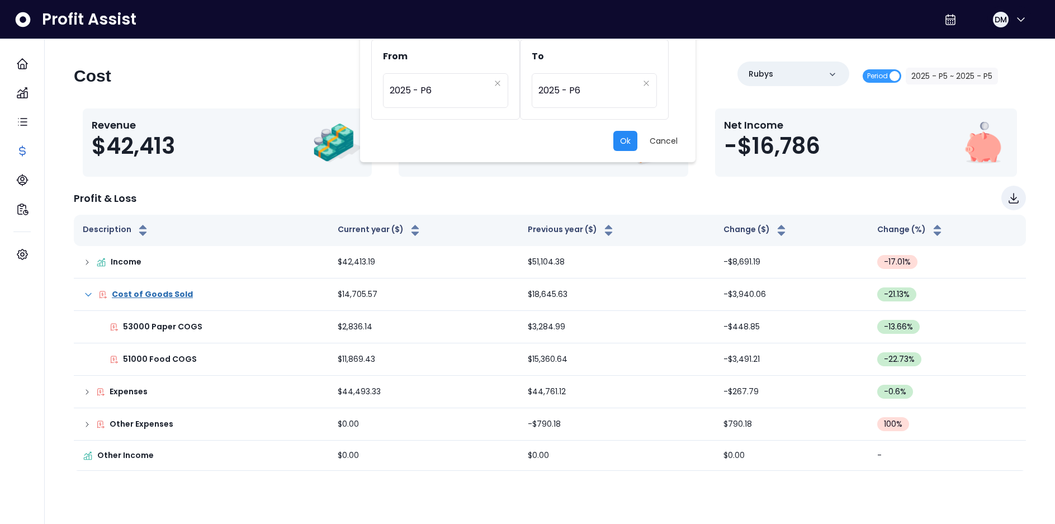
click at [621, 143] on button "Ok" at bounding box center [625, 141] width 24 height 20
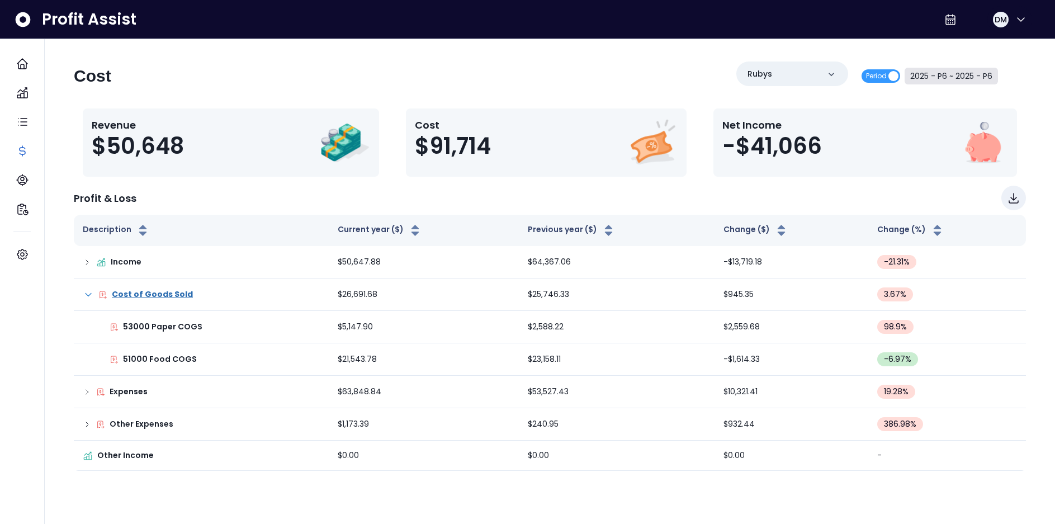
click at [940, 77] on button "2025 - P6 ~ 2025 - P6" at bounding box center [951, 76] width 93 height 17
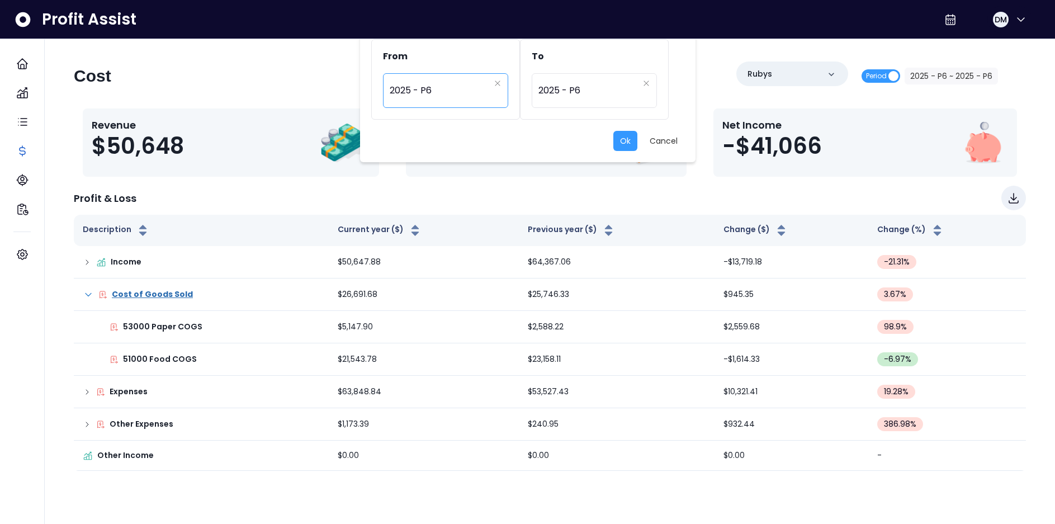
click at [430, 88] on span "2025 - P6" at bounding box center [440, 91] width 100 height 26
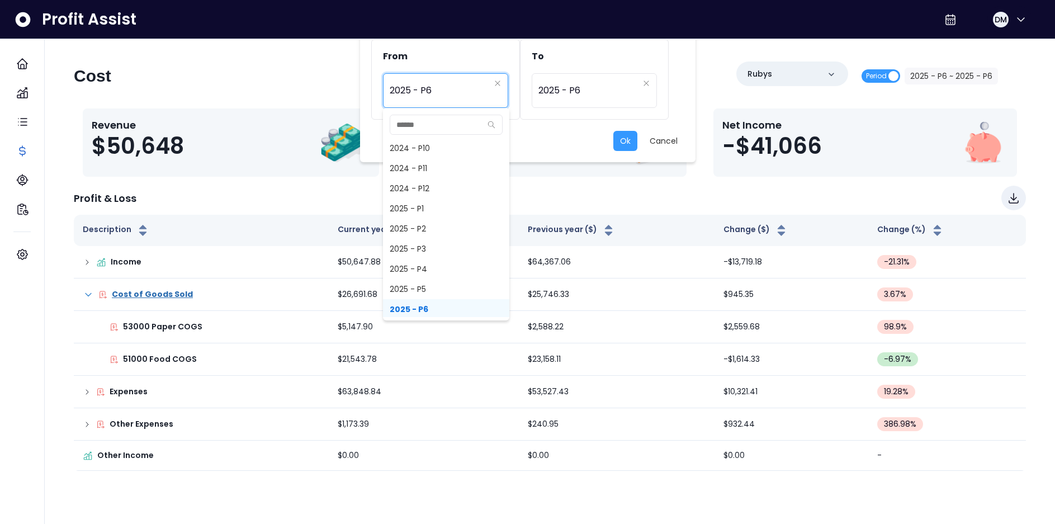
scroll to position [798, 0]
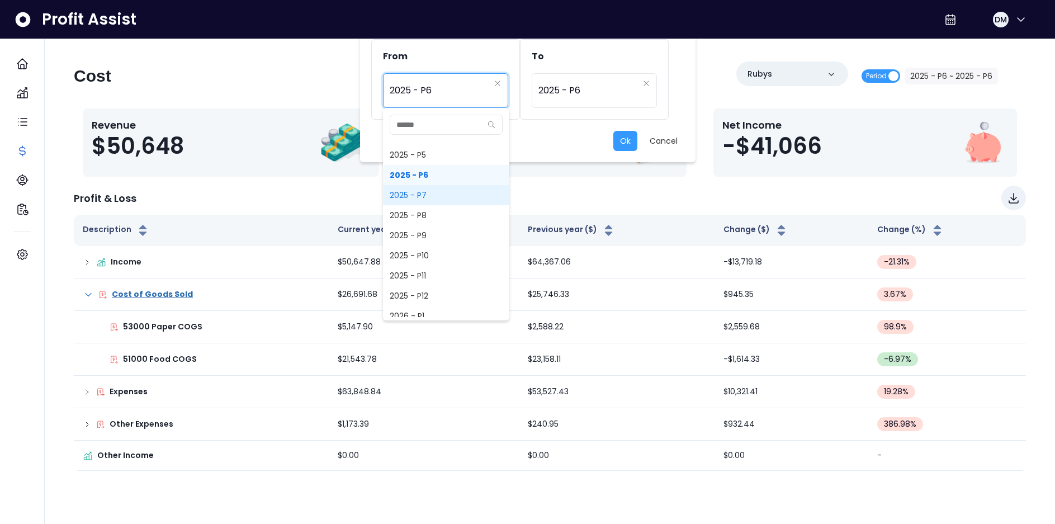
click at [427, 195] on span "2025 - P7" at bounding box center [446, 195] width 126 height 20
type input "*********"
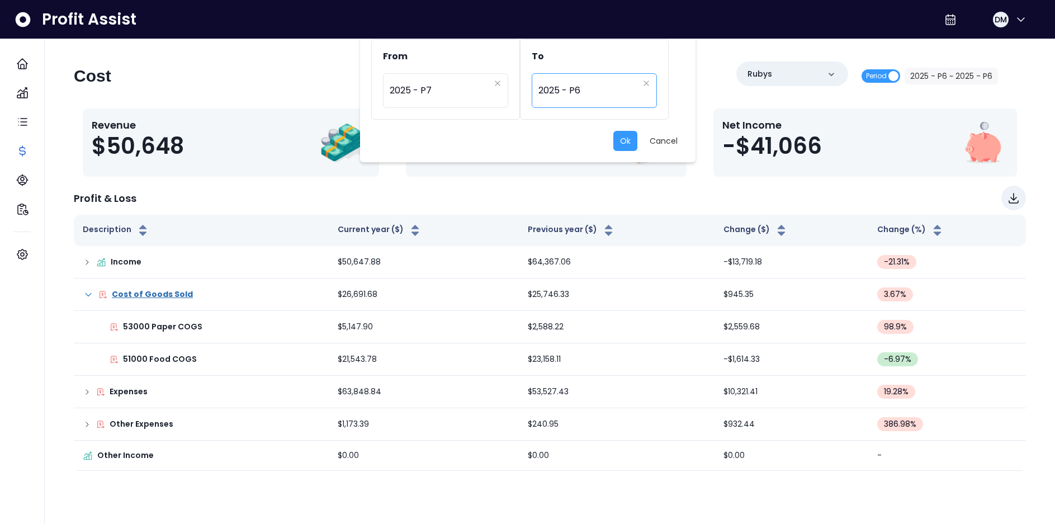
click at [614, 92] on span "2025 - P6" at bounding box center [588, 91] width 100 height 26
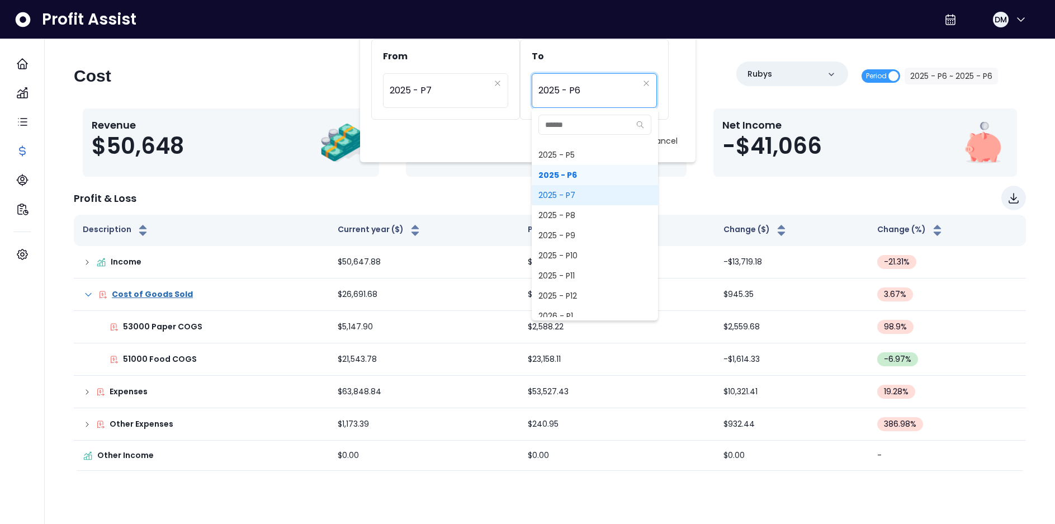
click at [573, 192] on span "2025 - P7" at bounding box center [595, 195] width 126 height 20
type input "*********"
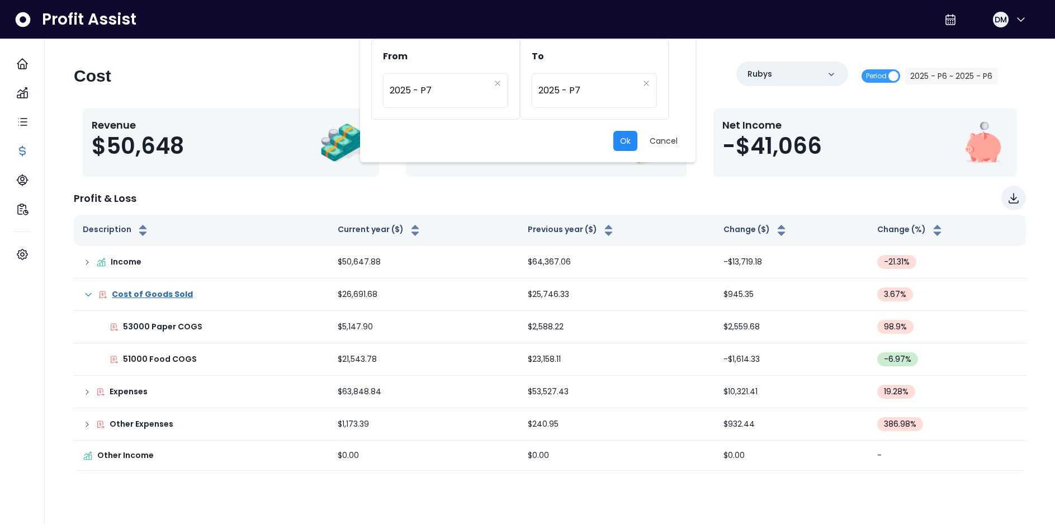
click at [623, 149] on button "Ok" at bounding box center [625, 141] width 24 height 20
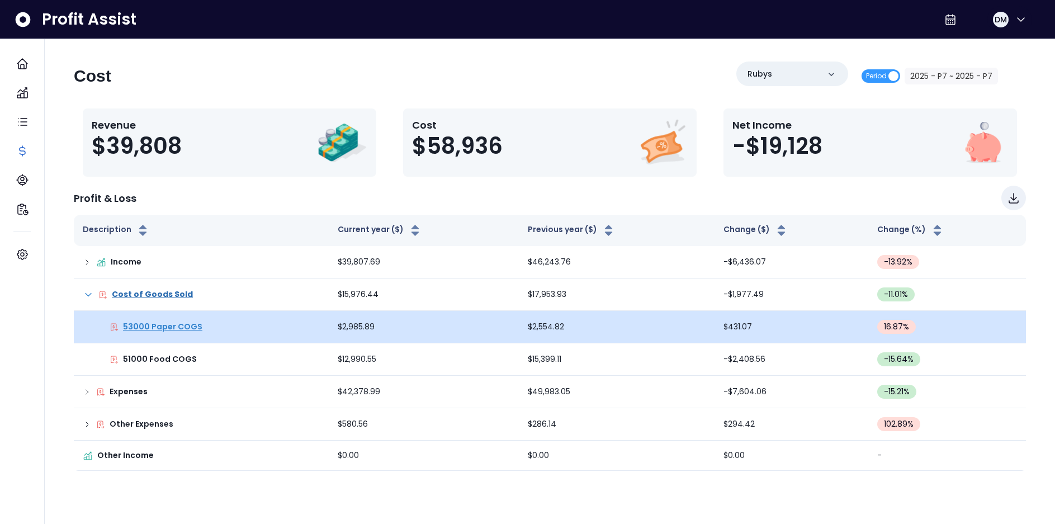
click at [173, 326] on p "53000 Paper COGS" at bounding box center [162, 327] width 79 height 12
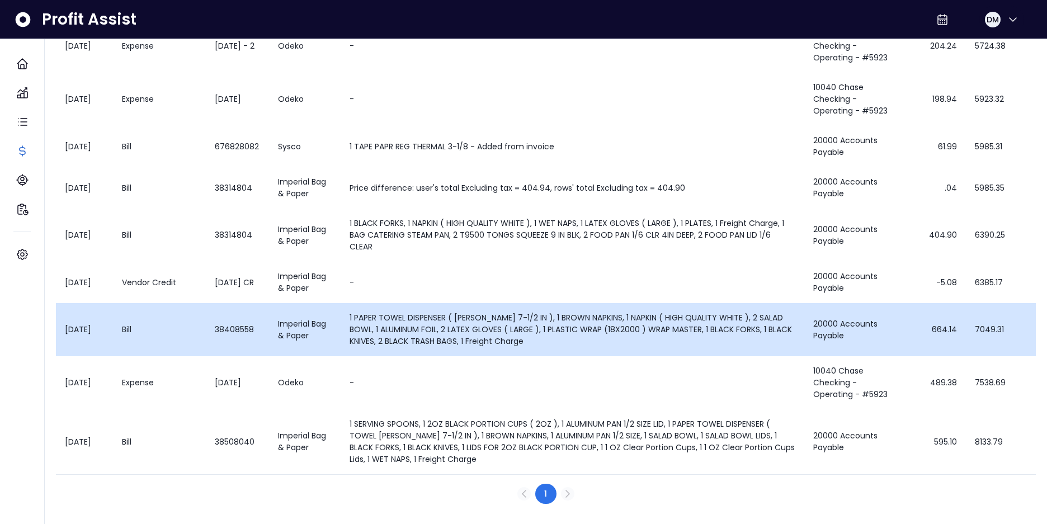
scroll to position [0, 0]
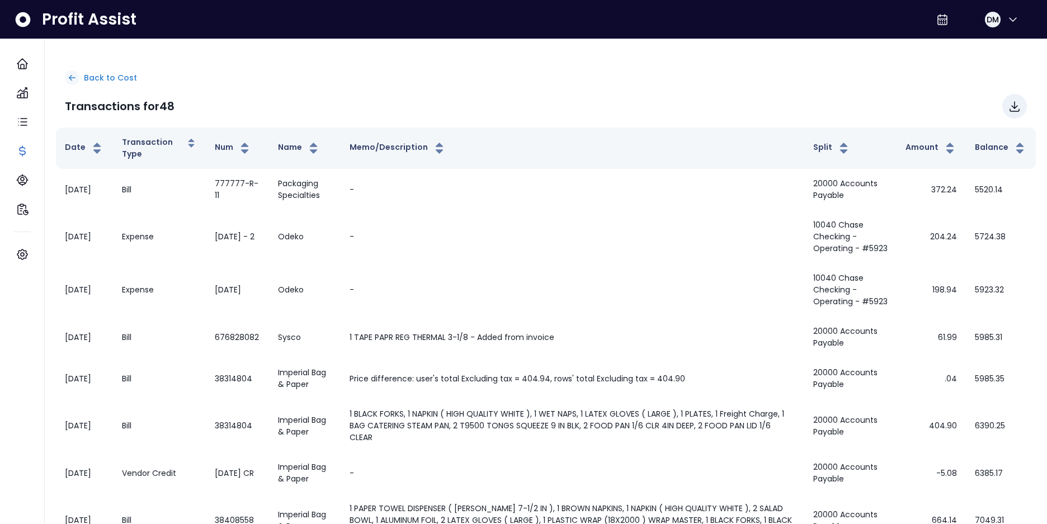
click at [77, 78] on icon at bounding box center [72, 78] width 10 height 10
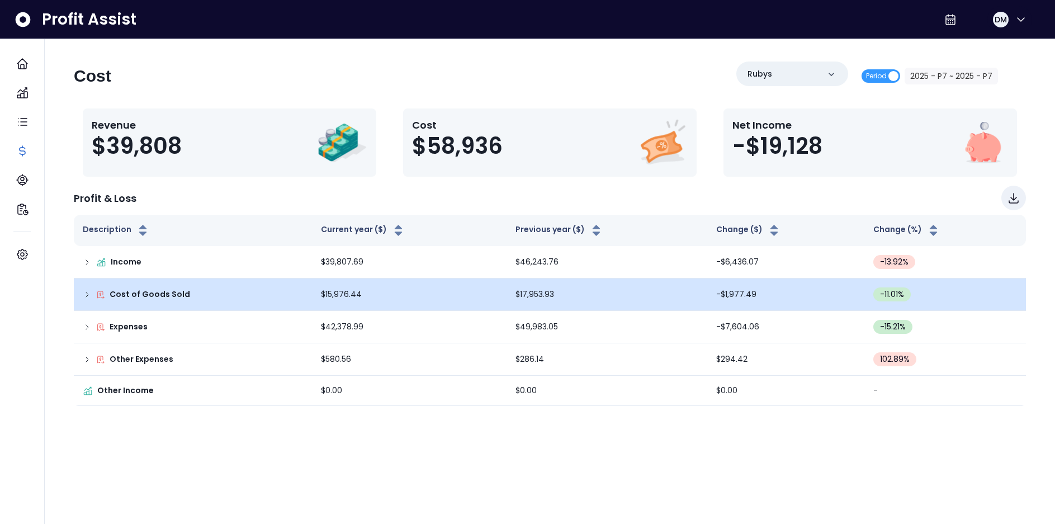
click at [89, 295] on icon at bounding box center [87, 294] width 9 height 9
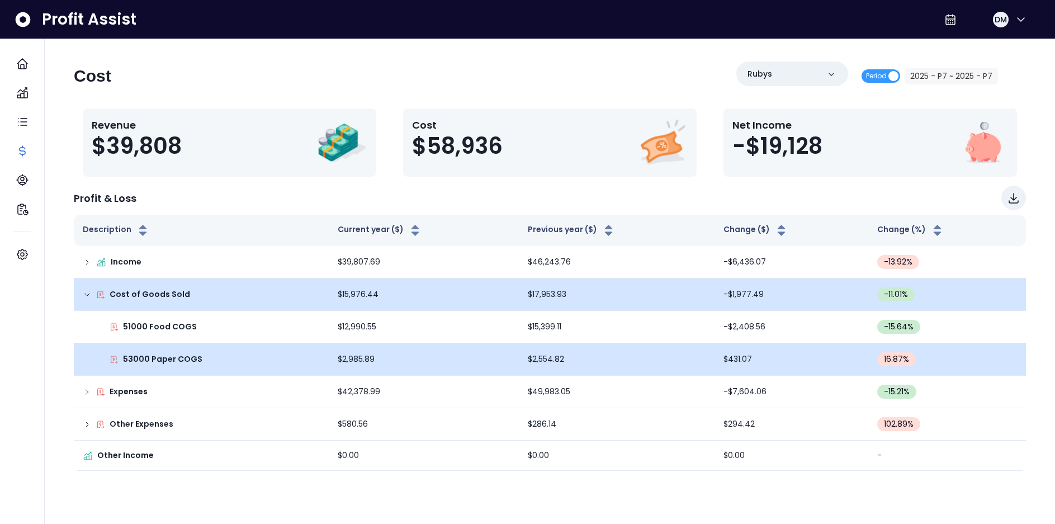
click at [396, 362] on td "$2,985.89" at bounding box center [424, 359] width 190 height 32
click at [353, 353] on td "$2,985.89" at bounding box center [424, 359] width 190 height 32
click at [157, 357] on p "53000 Paper COGS" at bounding box center [162, 359] width 79 height 12
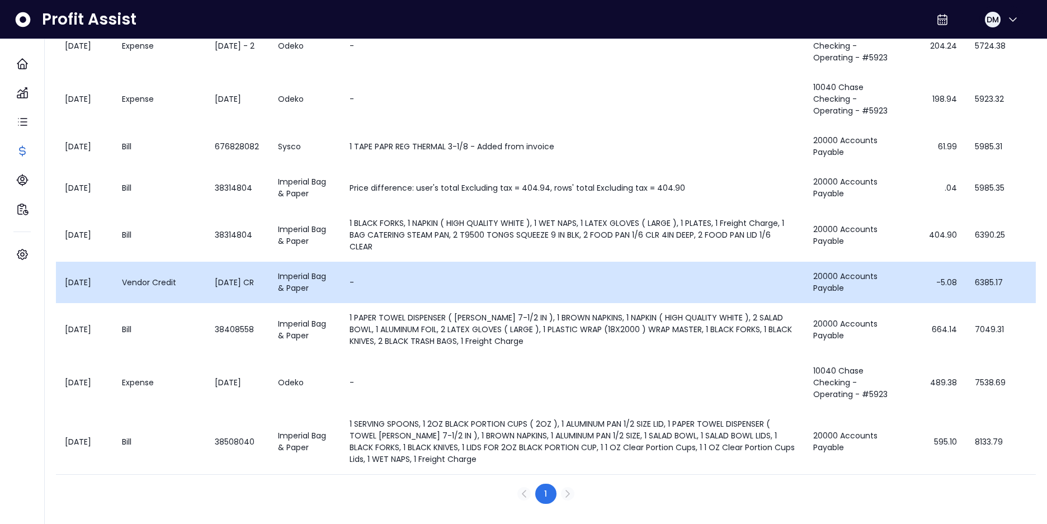
scroll to position [261, 0]
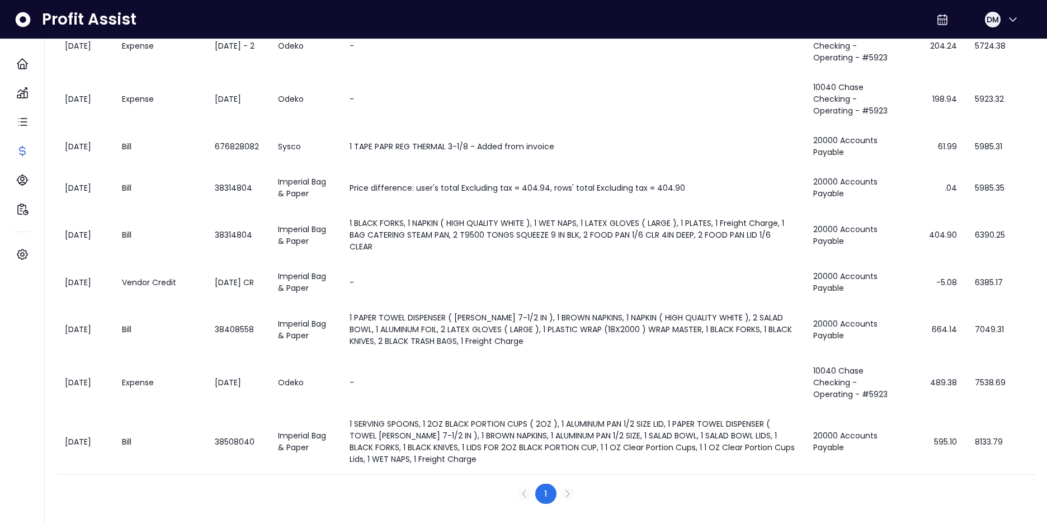
click at [567, 497] on icon "Next" at bounding box center [567, 493] width 13 height 13
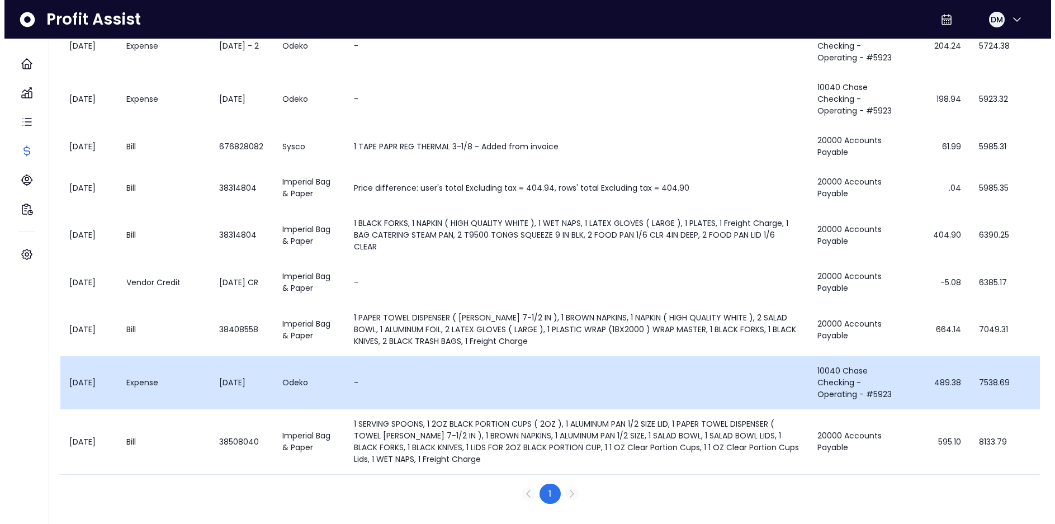
scroll to position [0, 0]
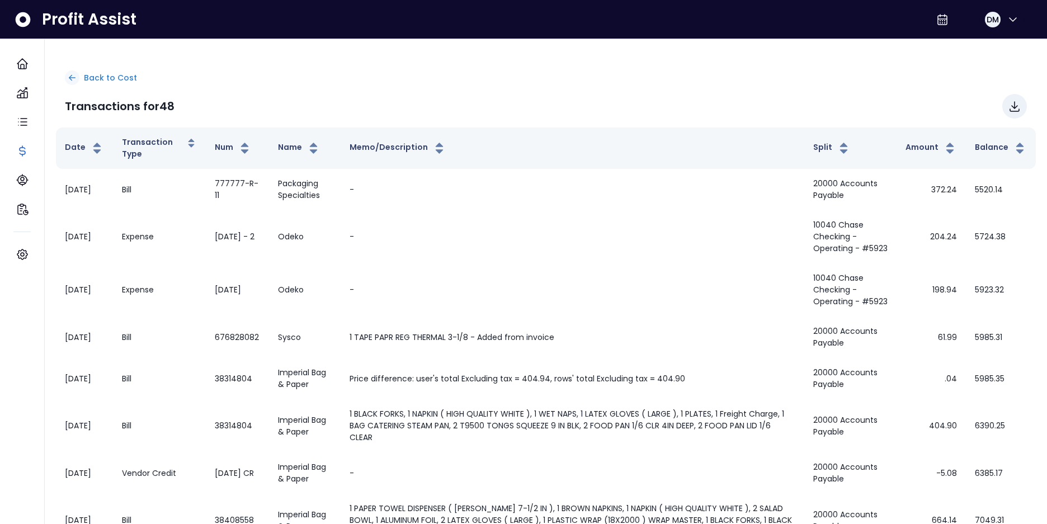
click at [69, 74] on icon at bounding box center [72, 78] width 10 height 10
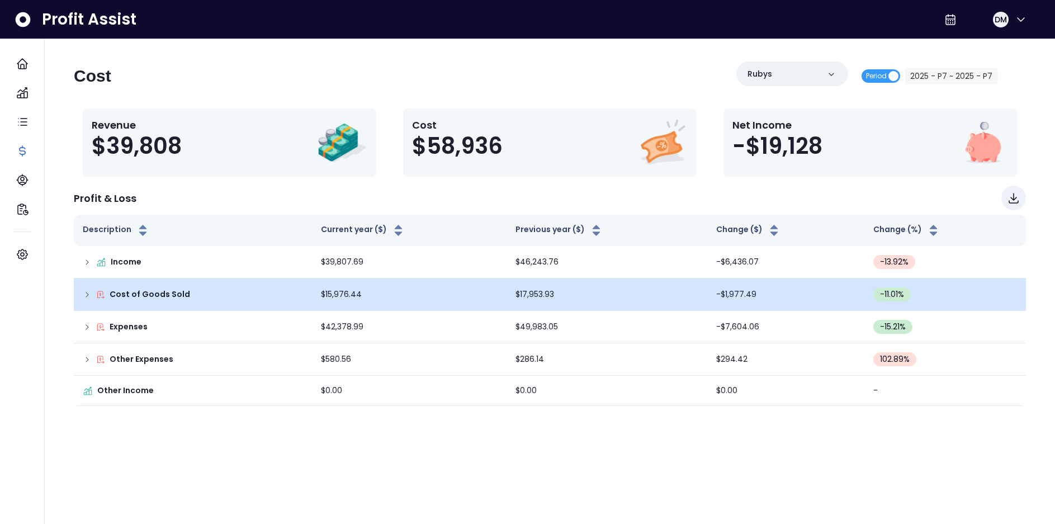
click at [89, 294] on icon at bounding box center [87, 294] width 9 height 9
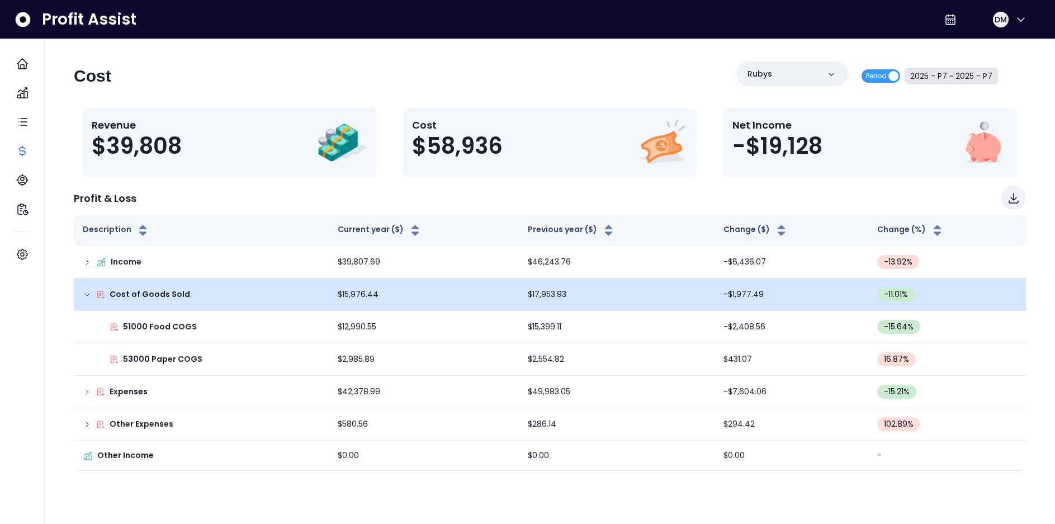
click at [952, 80] on button "2025 - P7 ~ 2025 - P7" at bounding box center [951, 76] width 93 height 17
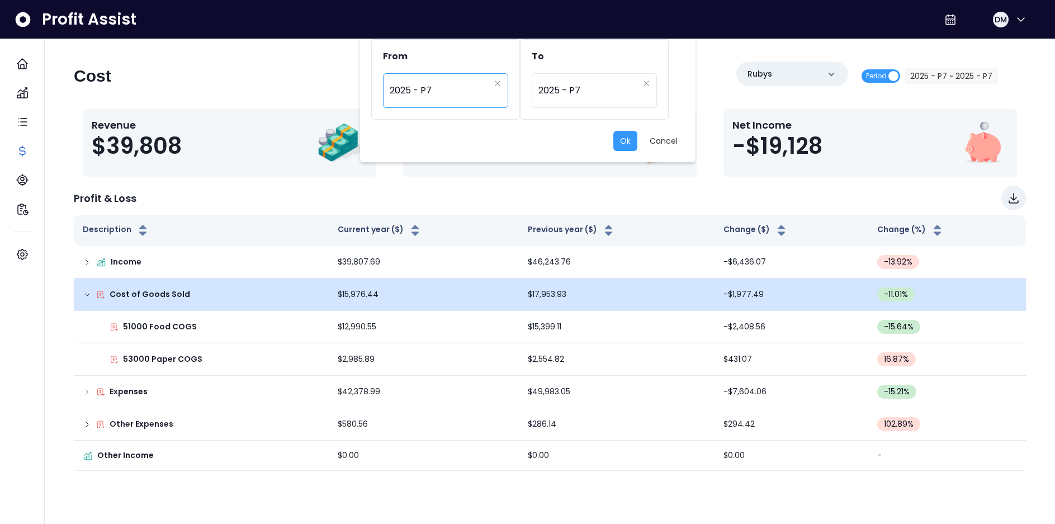
click at [474, 92] on span "2025 - P7" at bounding box center [440, 91] width 100 height 26
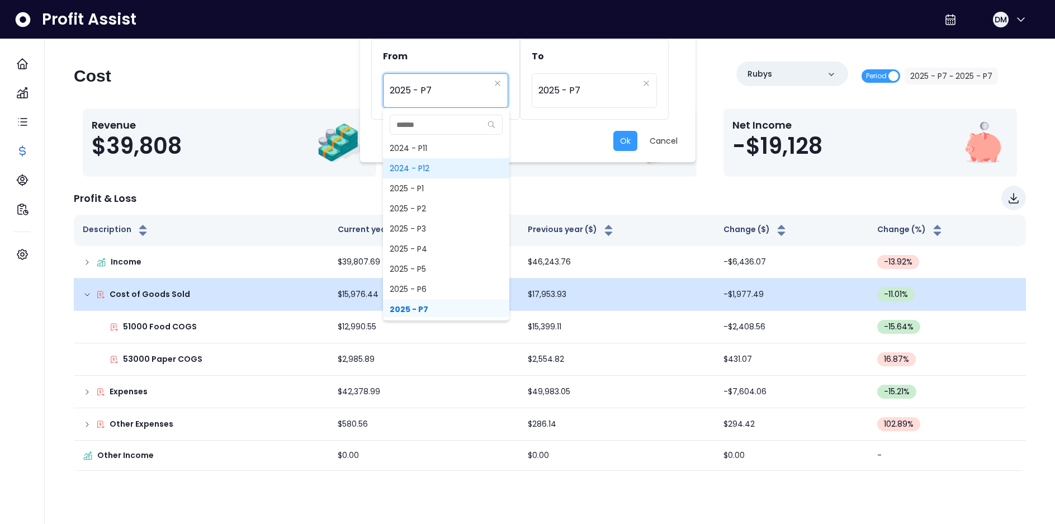
scroll to position [818, 0]
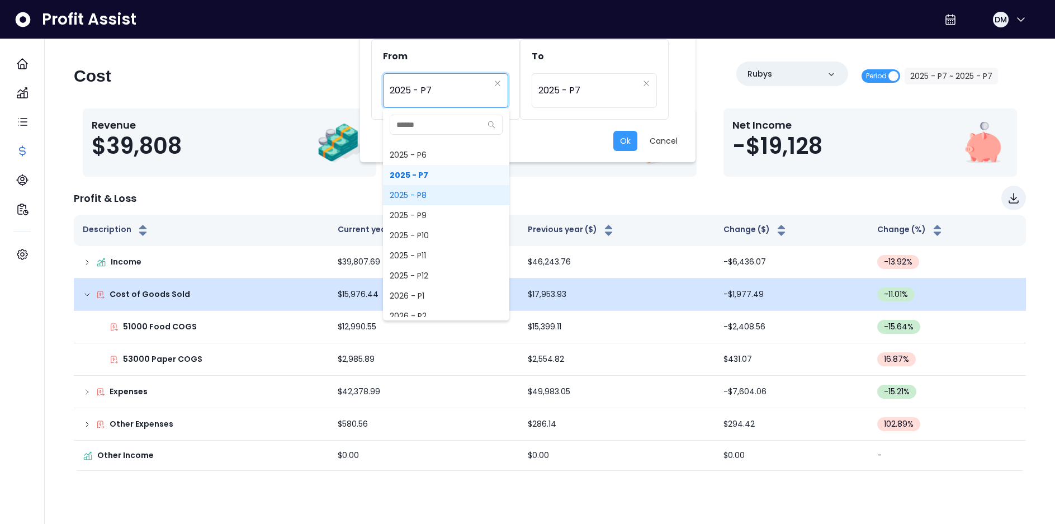
click at [409, 192] on span "2025 - P8" at bounding box center [446, 195] width 126 height 20
type input "*********"
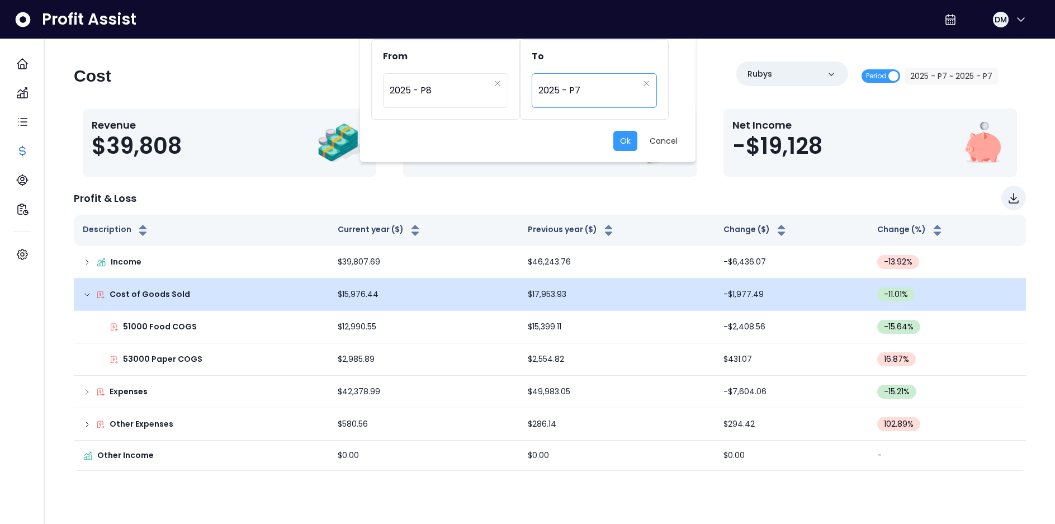
click at [575, 96] on span "2025 - P7" at bounding box center [588, 91] width 100 height 26
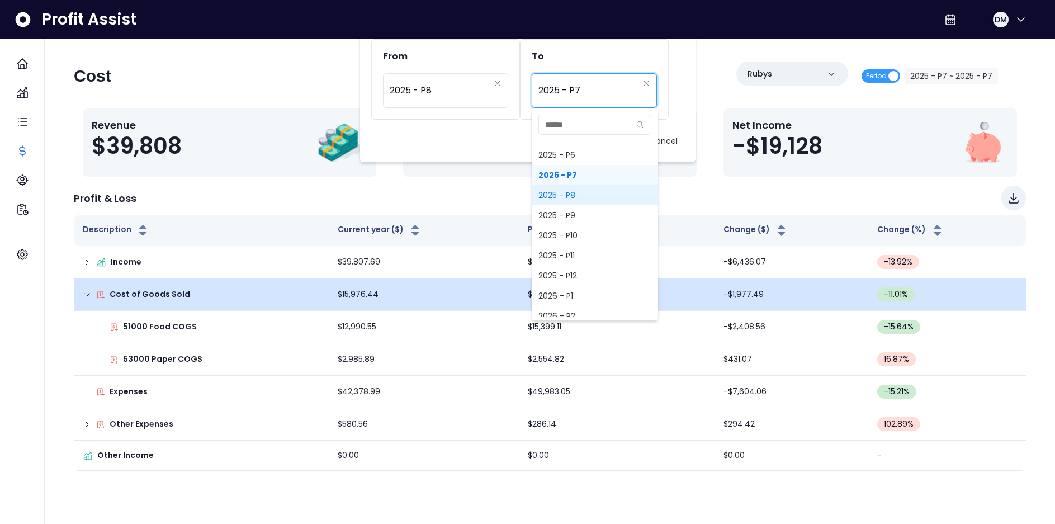
click at [567, 196] on span "2025 - P8" at bounding box center [595, 195] width 126 height 20
type input "*********"
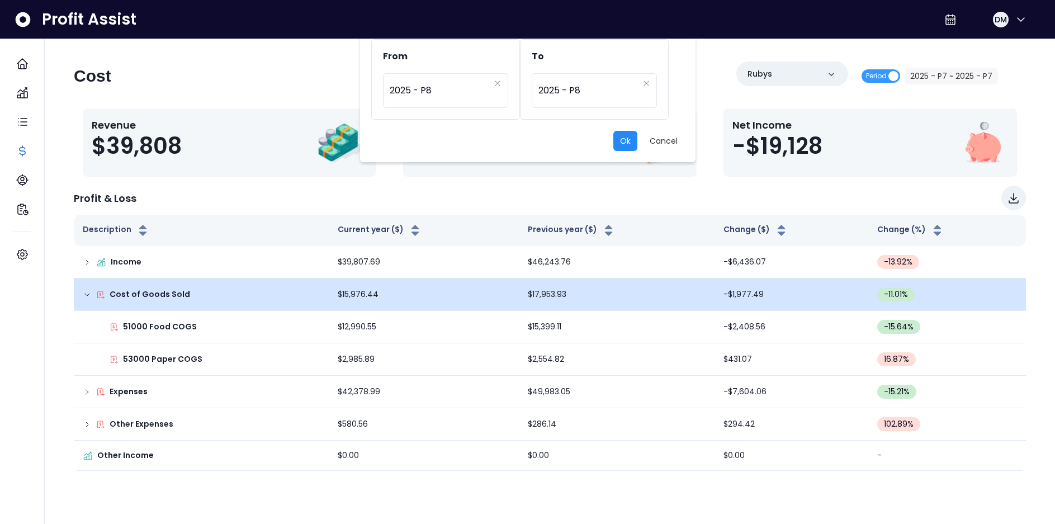
click at [621, 142] on button "Ok" at bounding box center [625, 141] width 24 height 20
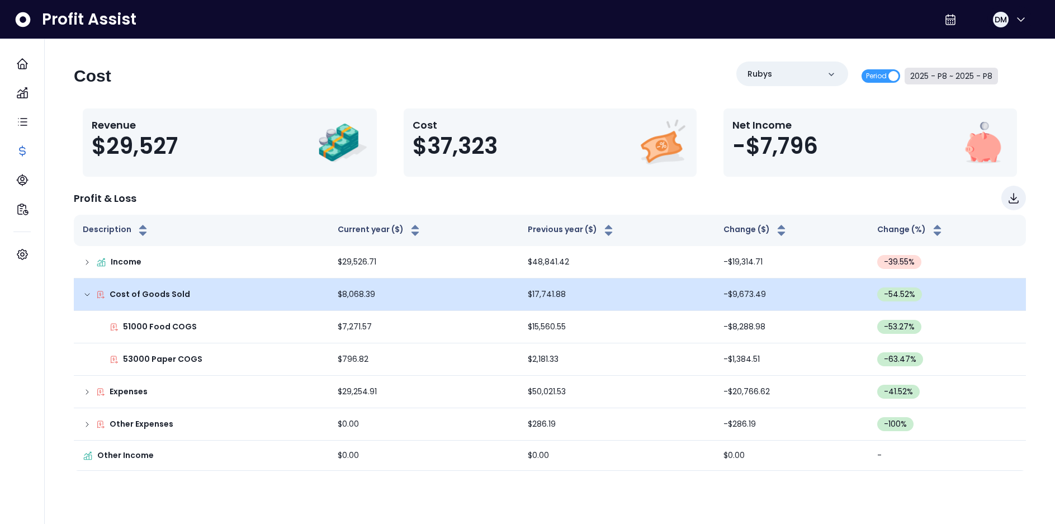
click at [931, 75] on button "2025 - P8 ~ 2025 - P8" at bounding box center [951, 76] width 93 height 17
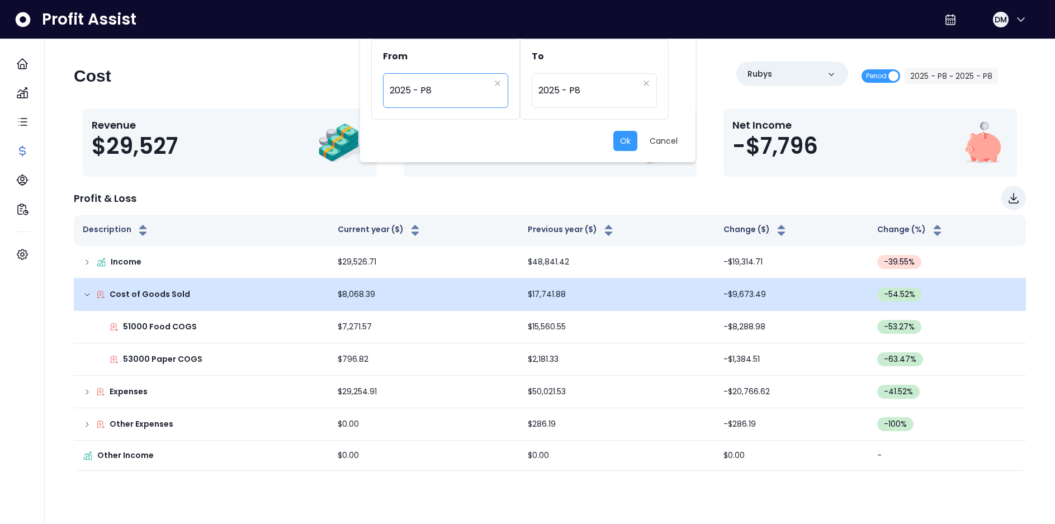
click at [430, 89] on span "2025 - P8" at bounding box center [440, 91] width 100 height 26
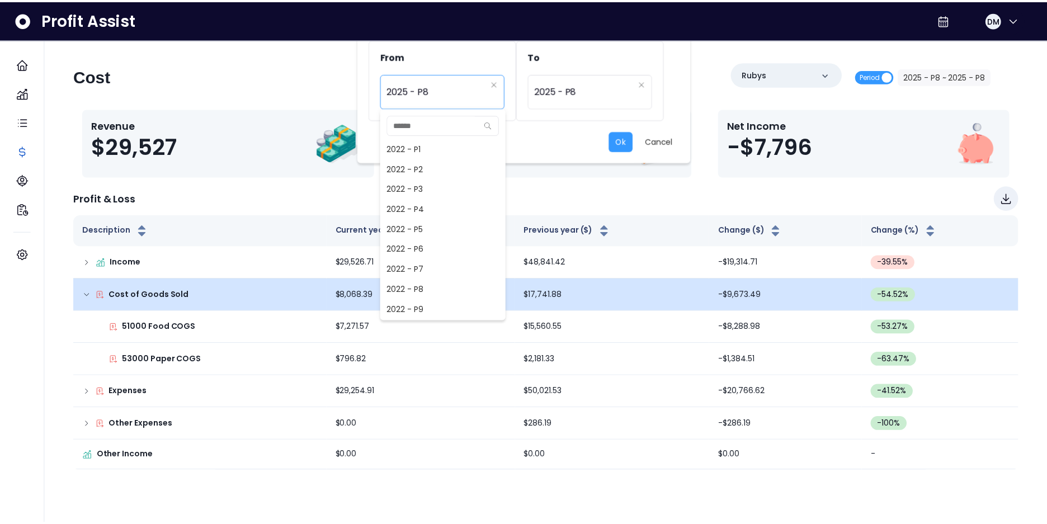
scroll to position [704, 0]
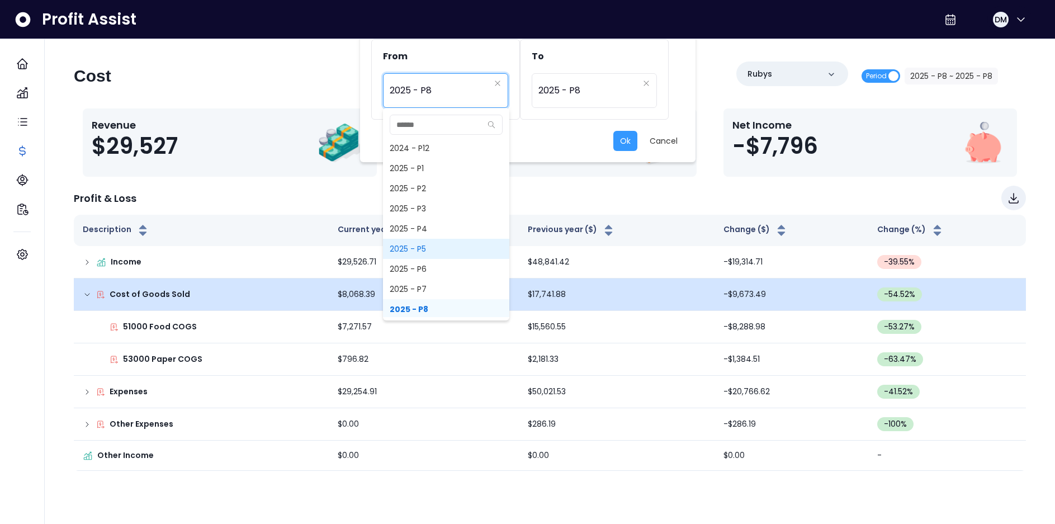
click at [415, 245] on span "2025 - P5" at bounding box center [446, 249] width 126 height 20
type input "*********"
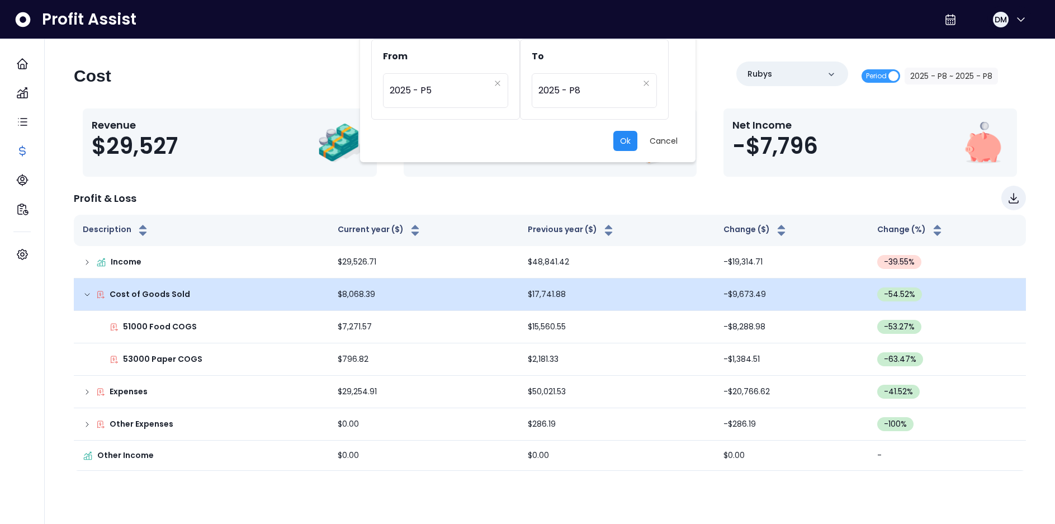
click at [623, 139] on button "Ok" at bounding box center [625, 141] width 24 height 20
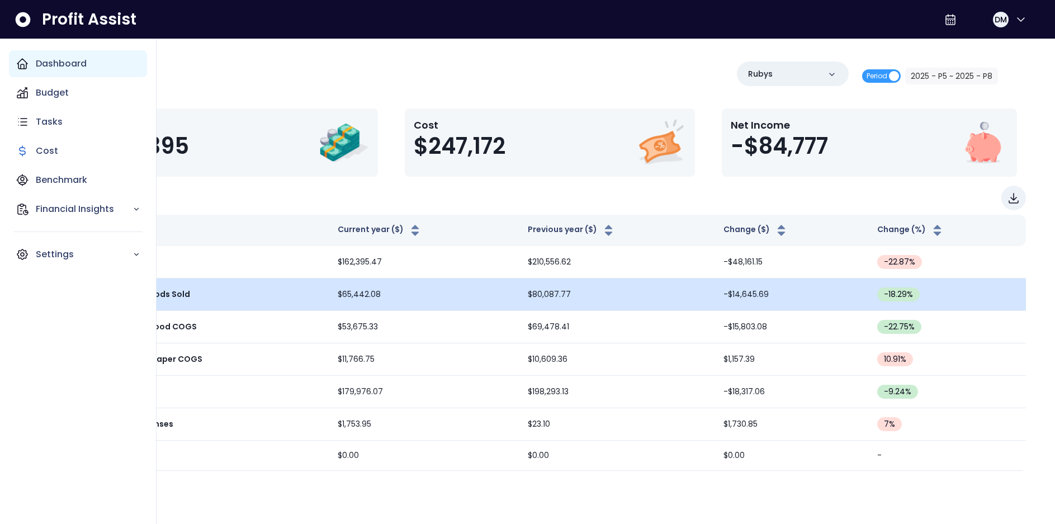
click at [39, 59] on p "Dashboard" at bounding box center [61, 63] width 51 height 13
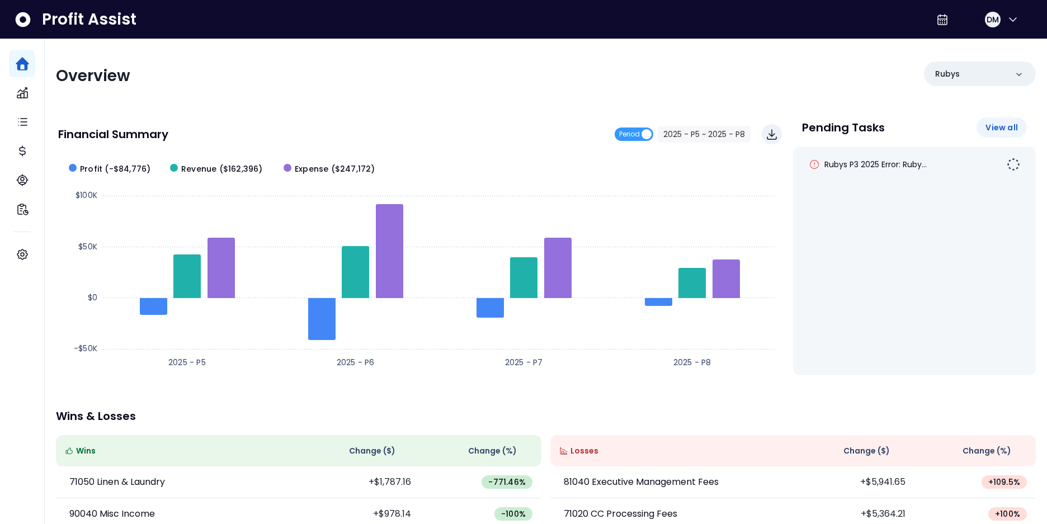
click at [1001, 129] on span "View all" at bounding box center [1001, 127] width 32 height 11
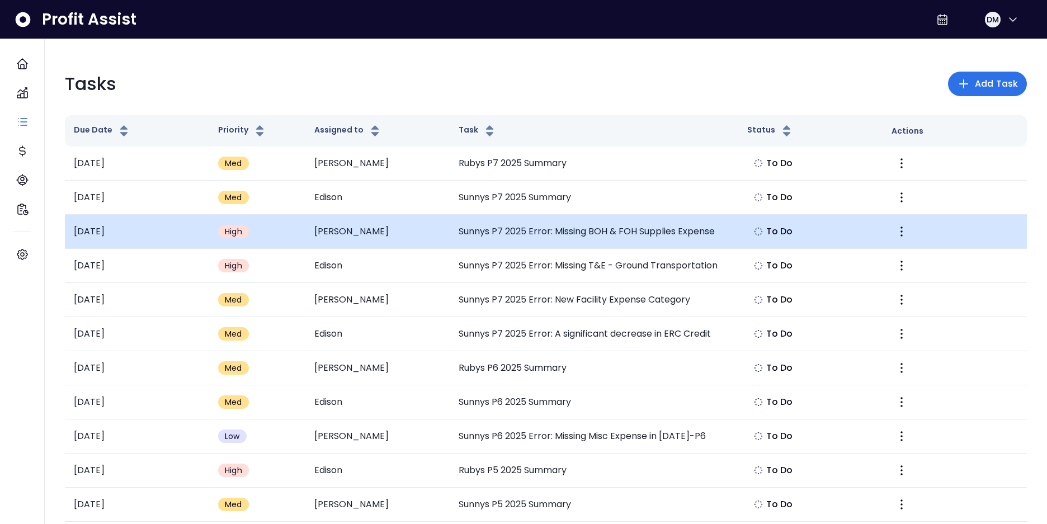
click at [629, 230] on td "Sunnys P7 2025 Error: Missing BOH & FOH Supplies Expense" at bounding box center [593, 232] width 288 height 34
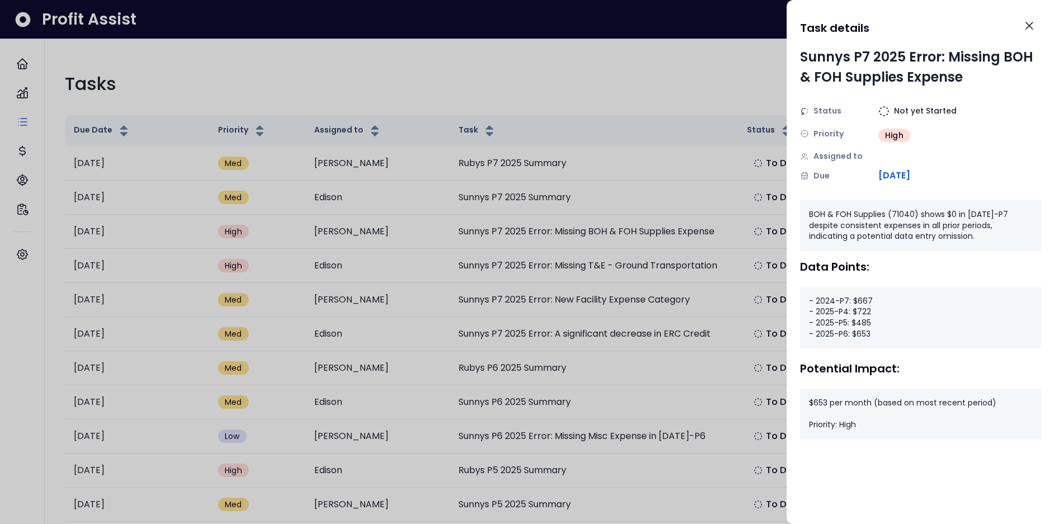
click at [848, 309] on div "- 2024-P7: $667 - 2025-P4: $722 - 2025-P5: $485 - 2025-P6: $653" at bounding box center [921, 317] width 242 height 61
click at [1030, 24] on icon "Close" at bounding box center [1029, 25] width 13 height 13
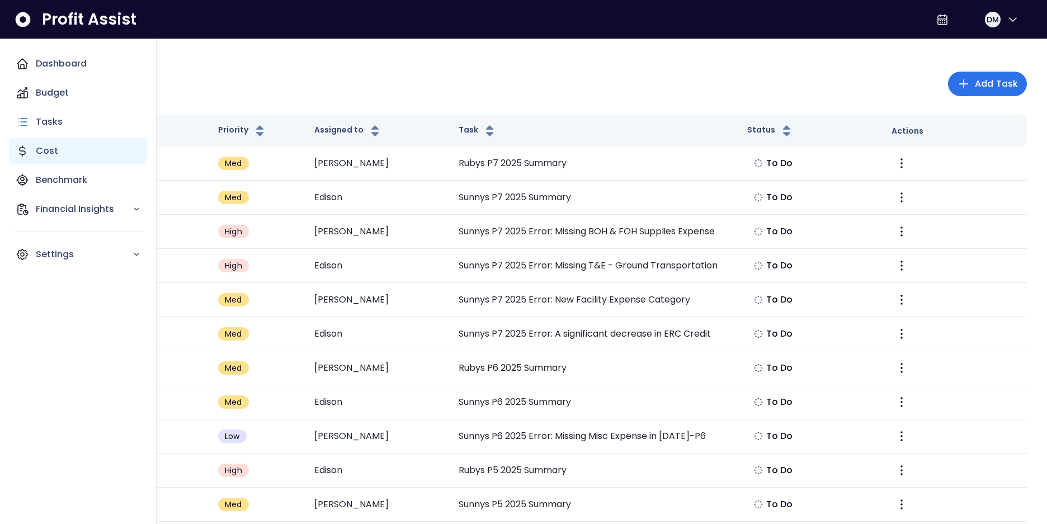
click at [31, 152] on div "Cost" at bounding box center [78, 151] width 138 height 27
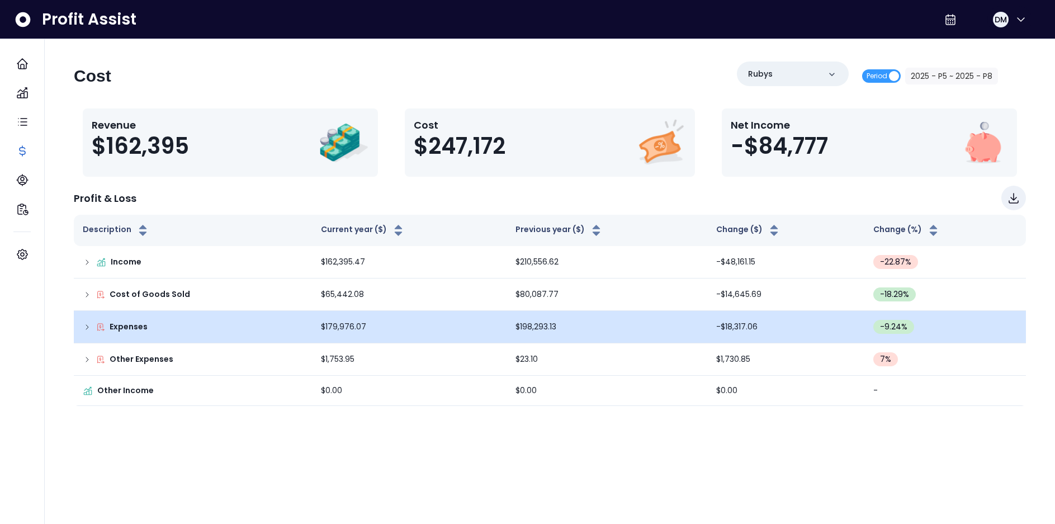
click at [88, 328] on icon at bounding box center [87, 327] width 9 height 9
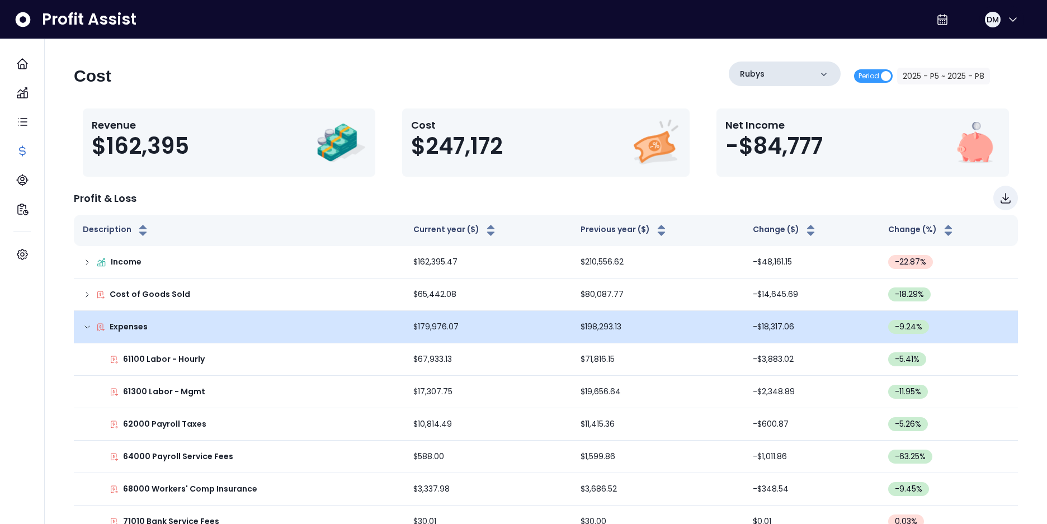
click at [804, 79] on div "Rubys" at bounding box center [784, 73] width 112 height 25
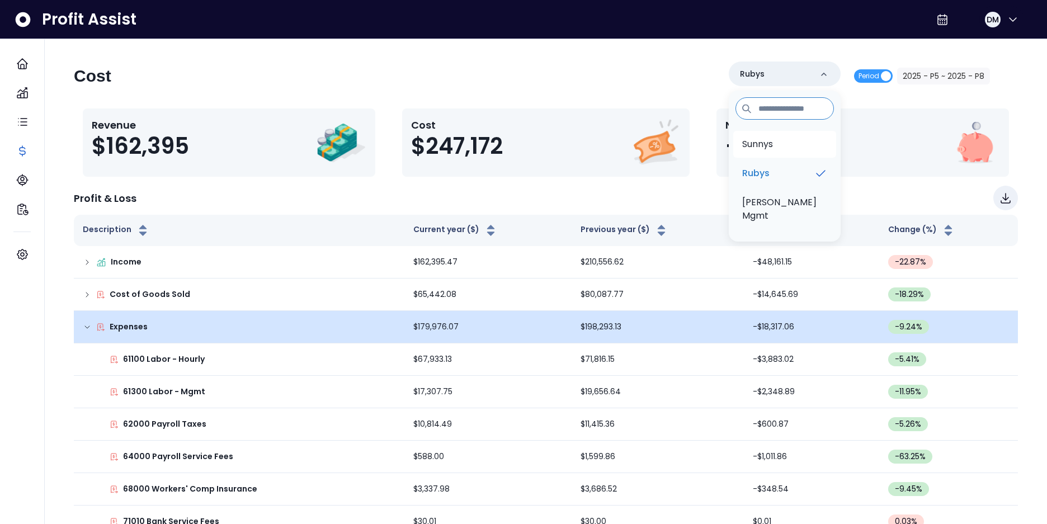
click at [769, 140] on p "Sunnys" at bounding box center [757, 144] width 31 height 13
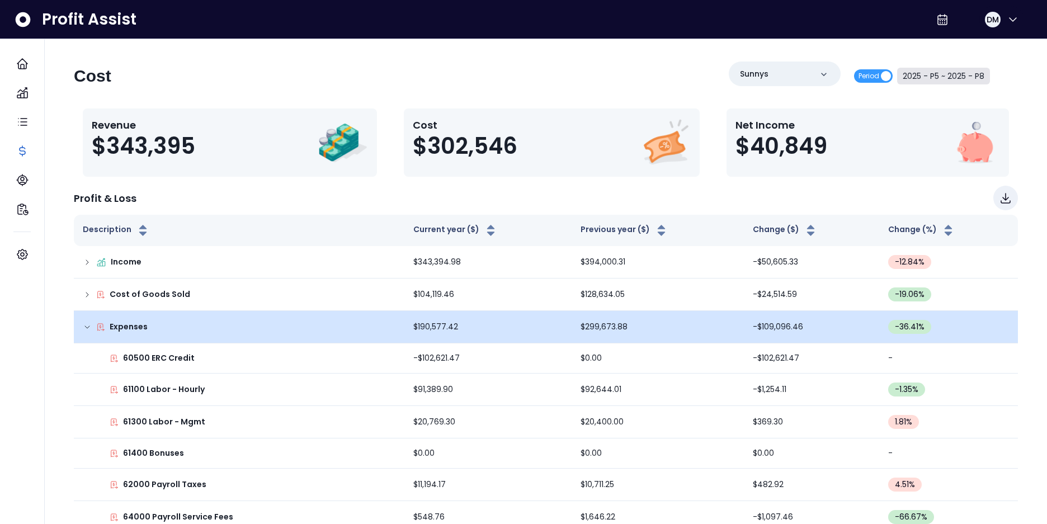
click at [935, 77] on button "2025 - P5 ~ 2025 - P8" at bounding box center [943, 76] width 93 height 17
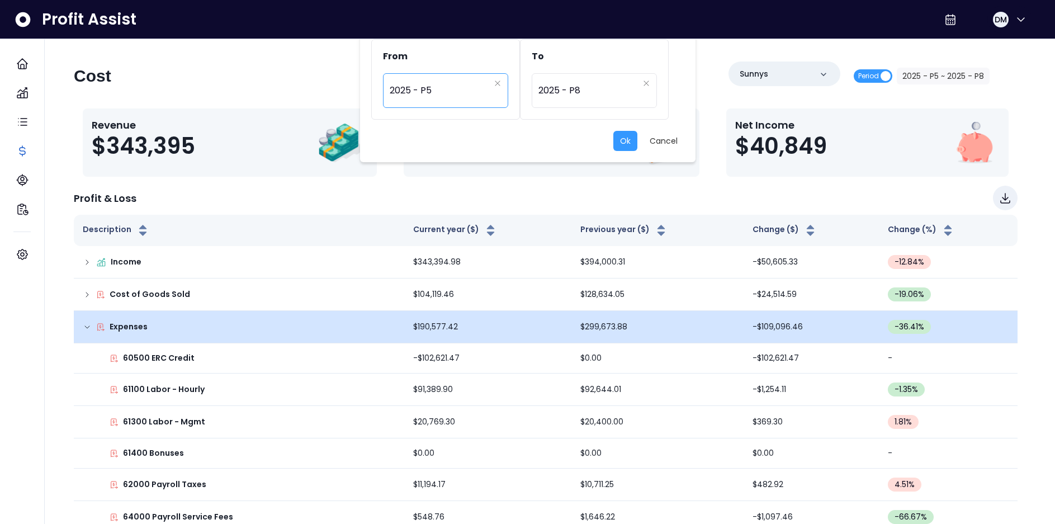
click at [458, 89] on span "2025 - P5" at bounding box center [440, 91] width 100 height 26
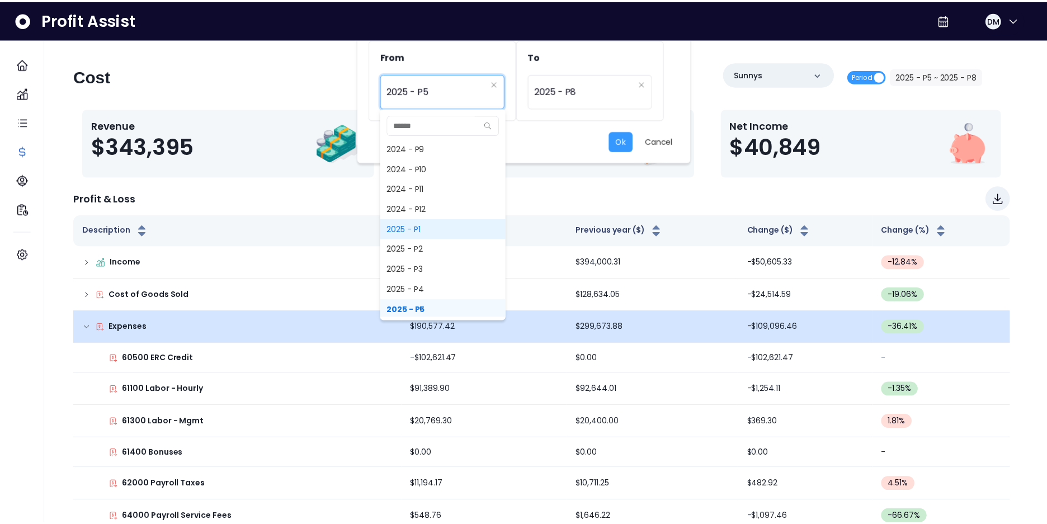
scroll to position [845, 0]
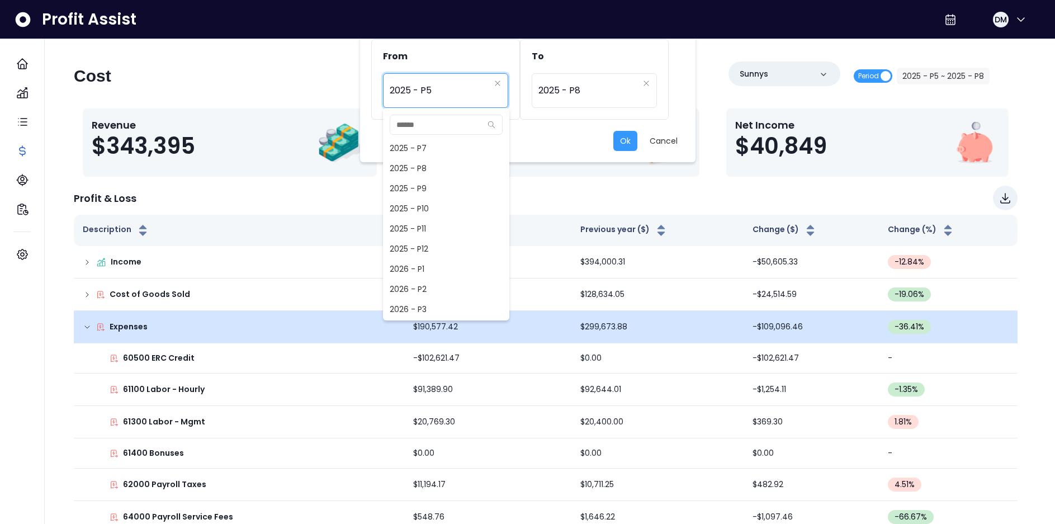
click at [438, 146] on span "2025 - P7" at bounding box center [446, 148] width 126 height 20
type input "*********"
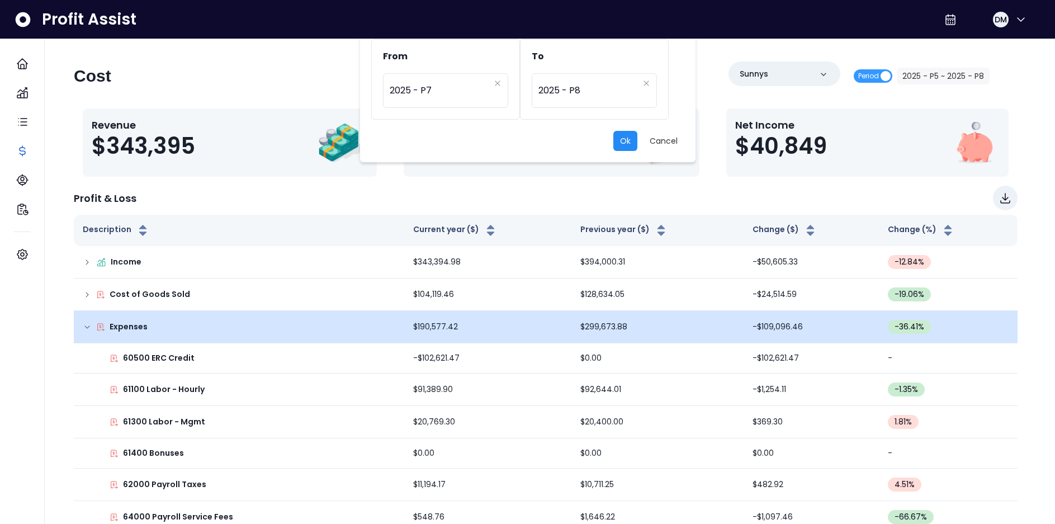
click at [627, 146] on button "Ok" at bounding box center [625, 141] width 24 height 20
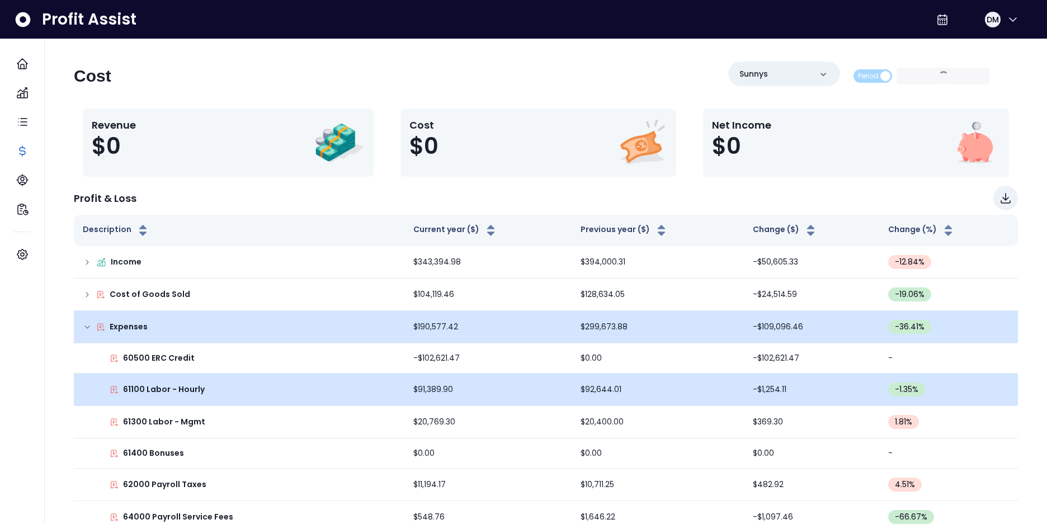
scroll to position [268, 0]
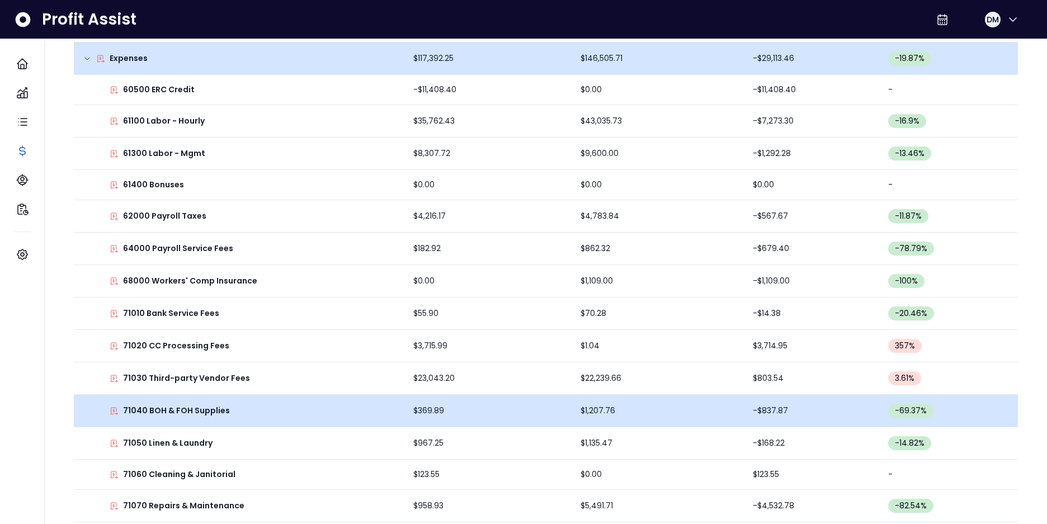
click at [546, 417] on td "$369.89" at bounding box center [487, 411] width 167 height 32
click at [677, 413] on td "$1,207.76" at bounding box center [657, 411] width 173 height 32
click at [580, 409] on td "$1,207.76" at bounding box center [657, 411] width 173 height 32
click at [172, 410] on p "71040 BOH & FOH Supplies" at bounding box center [176, 411] width 107 height 12
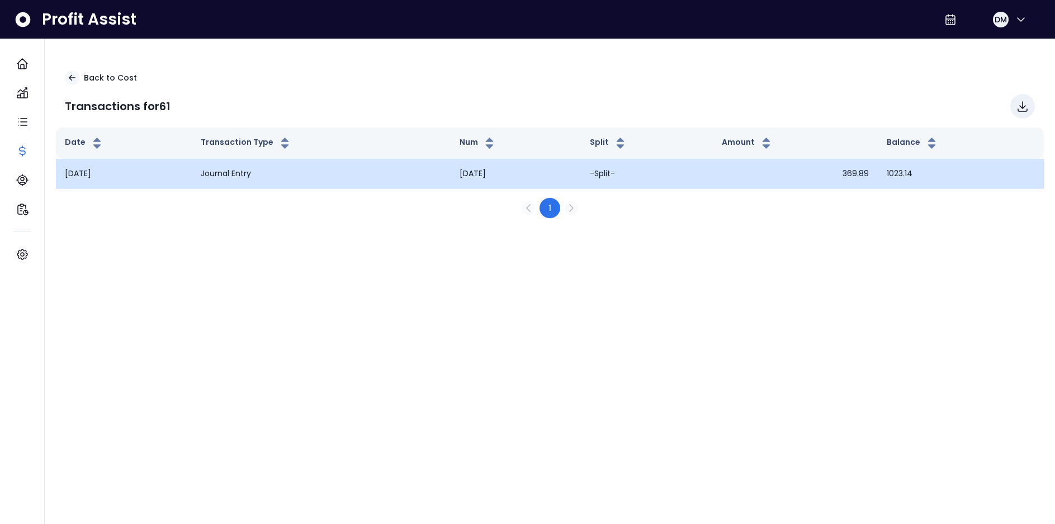
click at [239, 174] on td "Journal Entry" at bounding box center [321, 174] width 259 height 30
click at [864, 175] on td "369.89" at bounding box center [795, 174] width 165 height 30
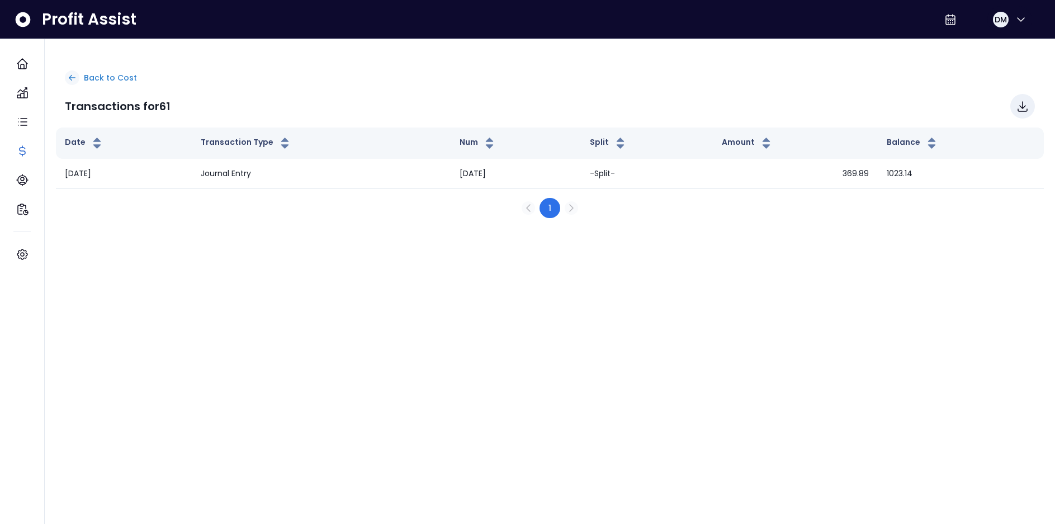
click at [67, 79] on icon at bounding box center [72, 78] width 10 height 10
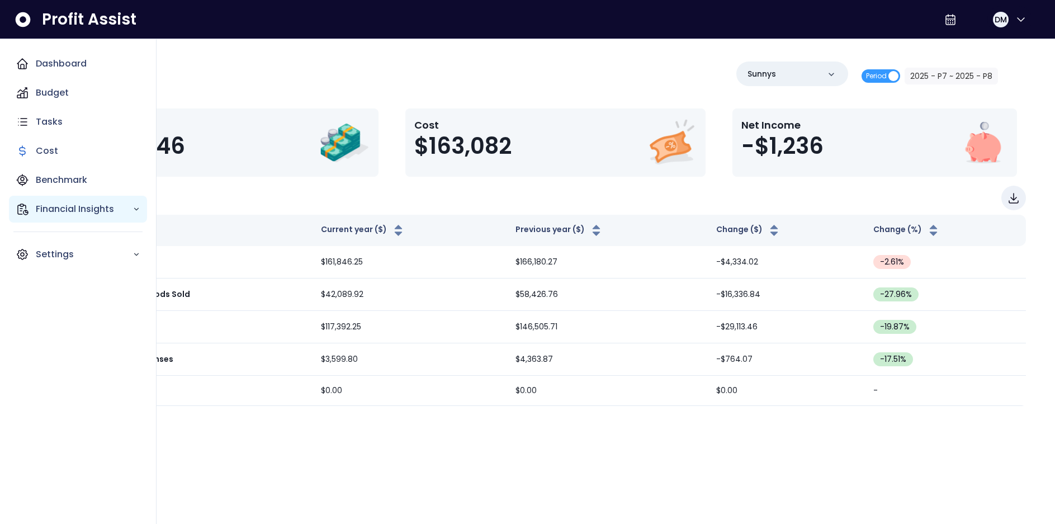
click at [55, 209] on p "Financial Insights" at bounding box center [84, 208] width 97 height 13
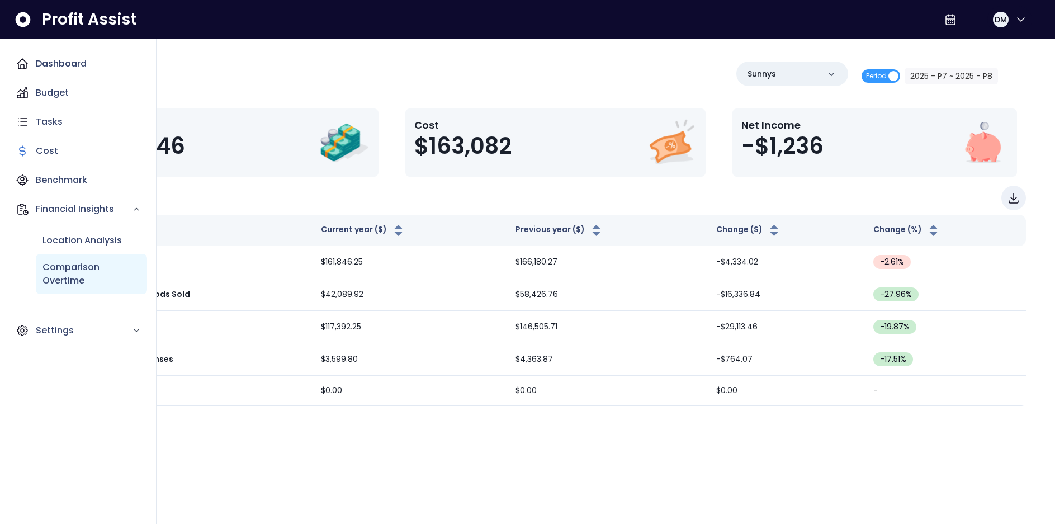
click at [54, 267] on p "Comparison Overtime" at bounding box center [91, 274] width 98 height 27
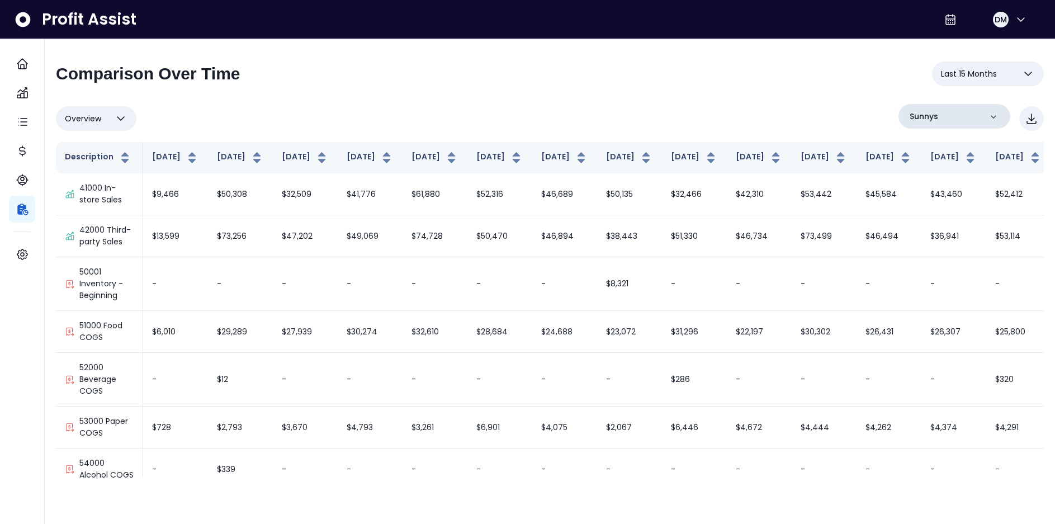
click at [976, 117] on div "Sunnys" at bounding box center [954, 116] width 112 height 25
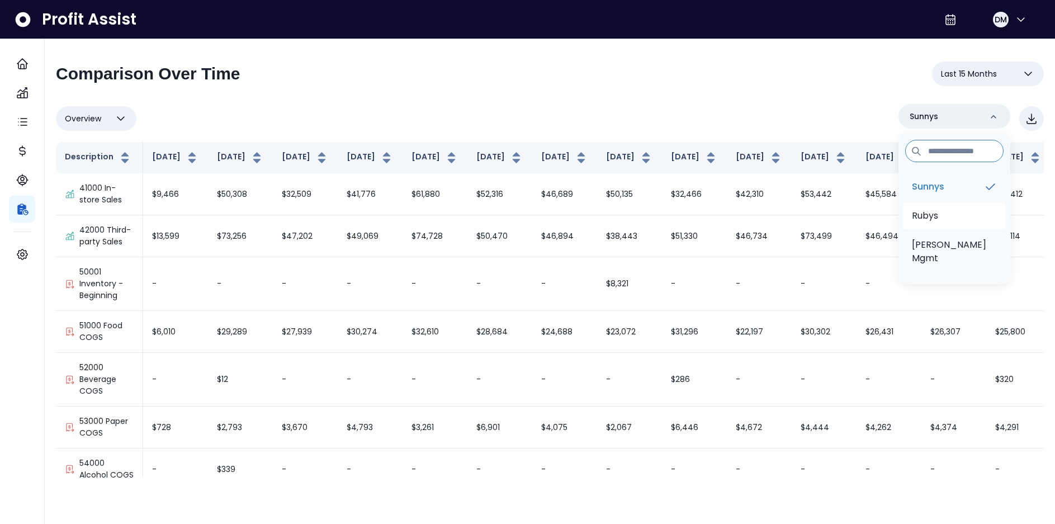
click at [937, 217] on p "Rubys" at bounding box center [925, 215] width 26 height 13
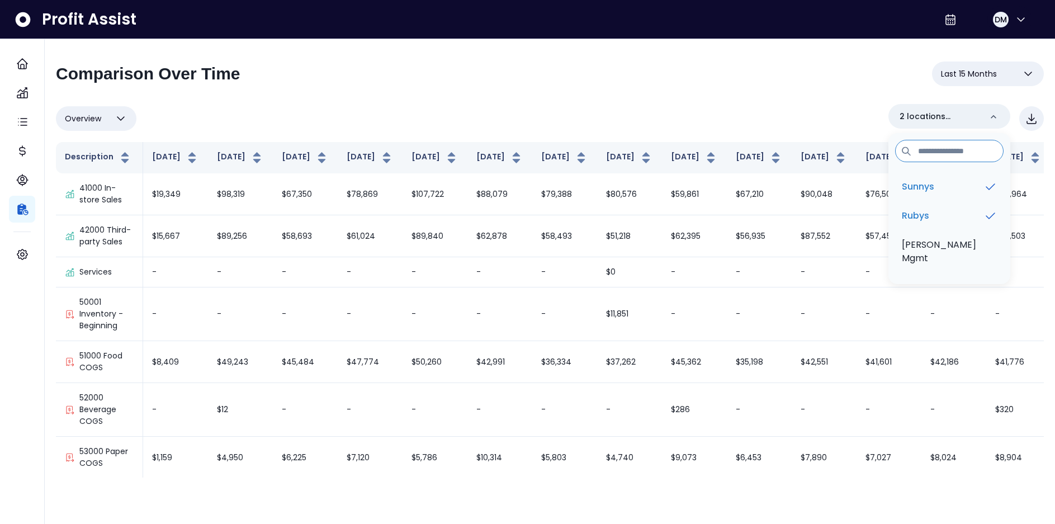
click at [78, 116] on span "Overview" at bounding box center [83, 118] width 36 height 13
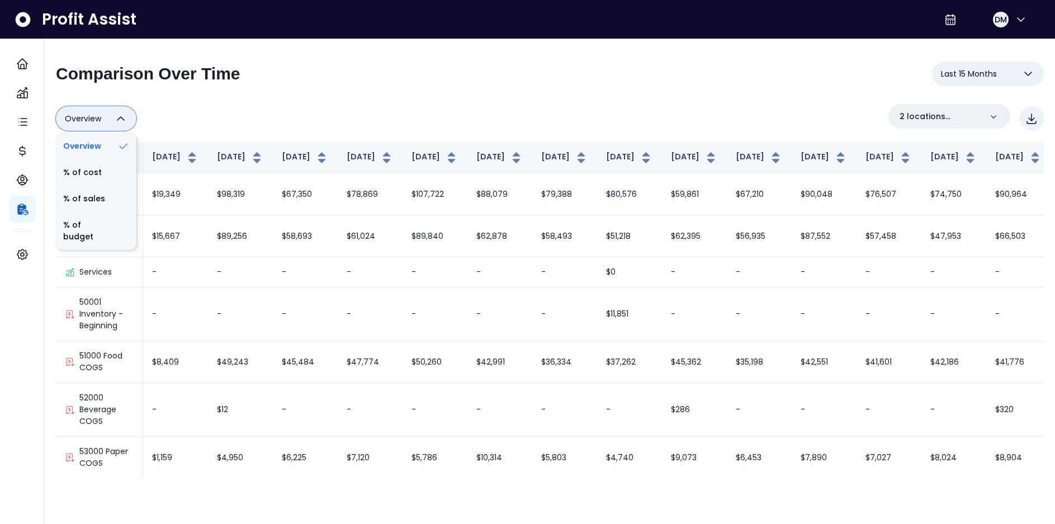
click at [499, 112] on div "Overview Overview % of cost % of sales % of budget ******** 2 locations selected" at bounding box center [550, 118] width 988 height 29
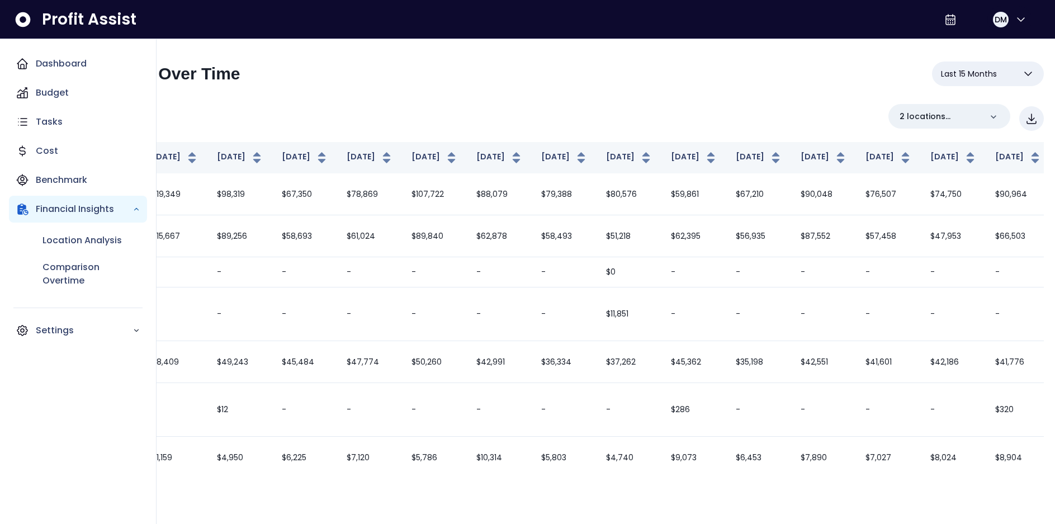
click at [22, 63] on icon "Main navigation" at bounding box center [22, 63] width 13 height 13
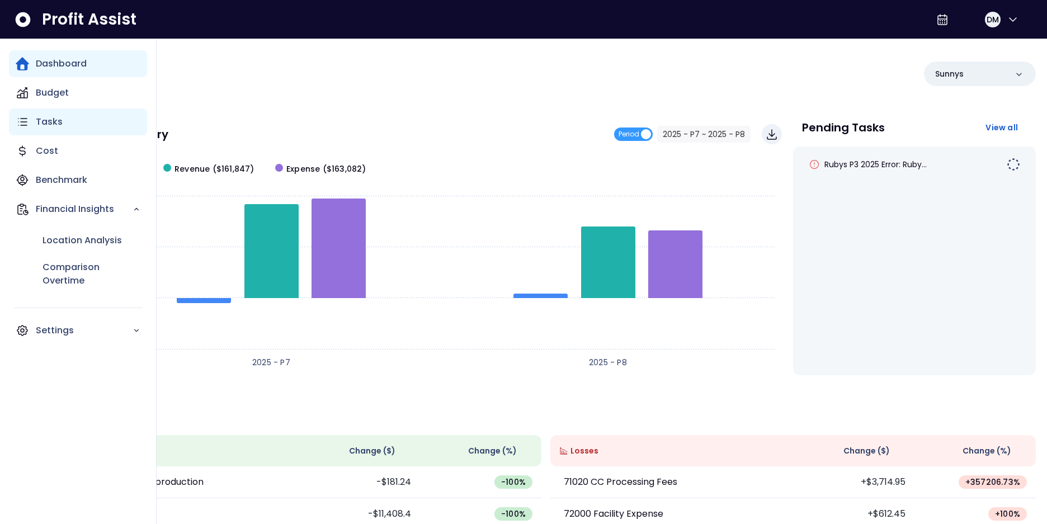
click at [52, 120] on p "Tasks" at bounding box center [49, 121] width 27 height 13
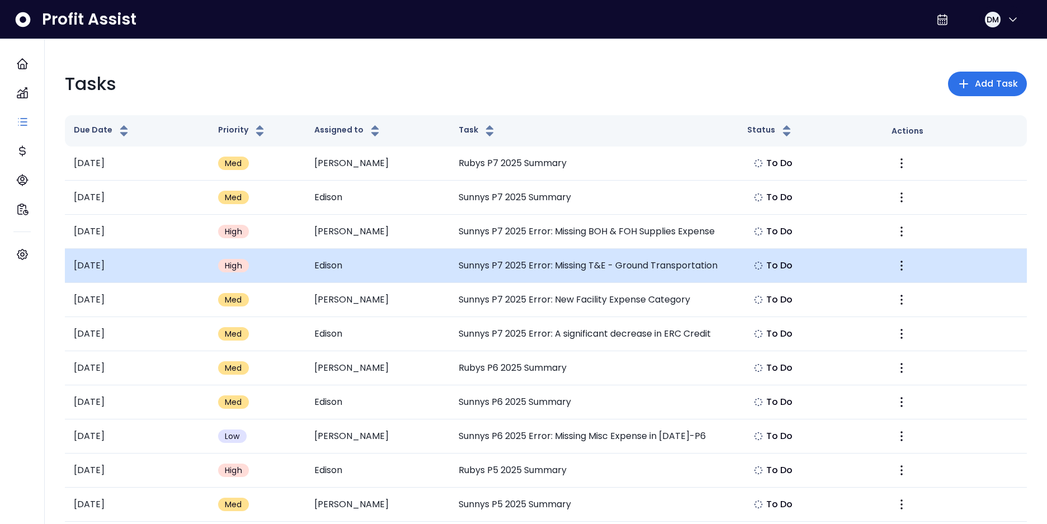
click at [933, 263] on td at bounding box center [954, 266] width 144 height 34
click at [895, 262] on icon "More" at bounding box center [900, 265] width 13 height 13
click at [777, 265] on span "To Do" at bounding box center [779, 265] width 27 height 13
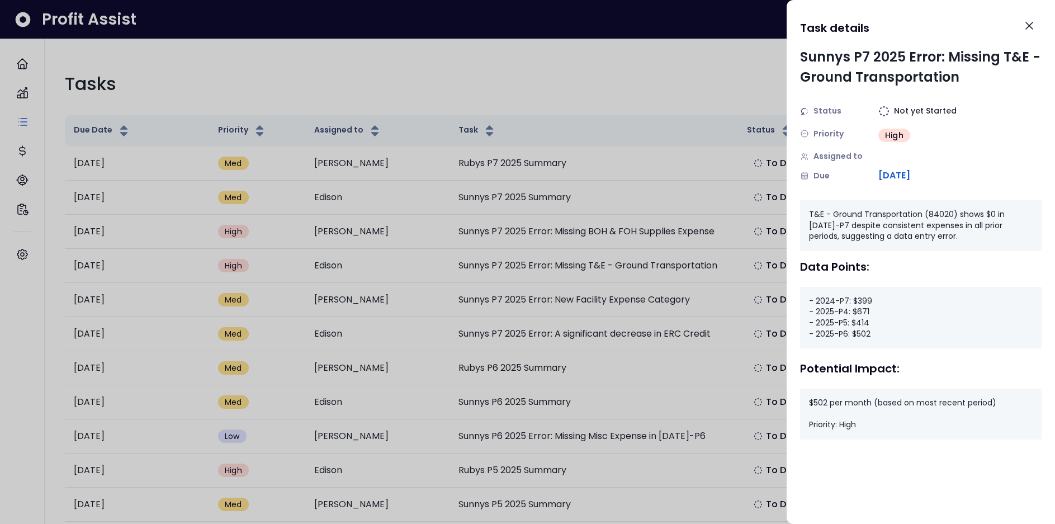
click at [737, 42] on div at bounding box center [527, 262] width 1055 height 524
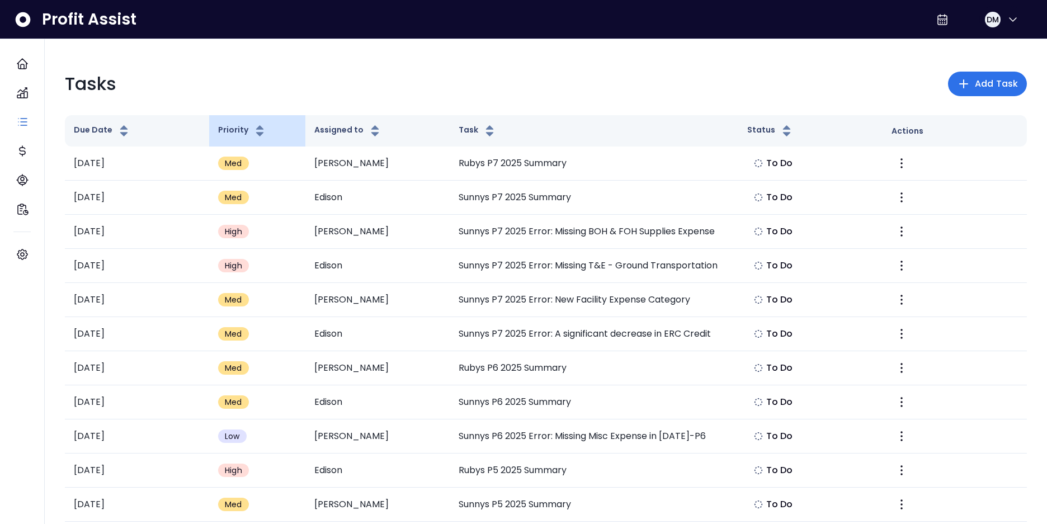
click at [241, 130] on button "Priority" at bounding box center [242, 130] width 49 height 13
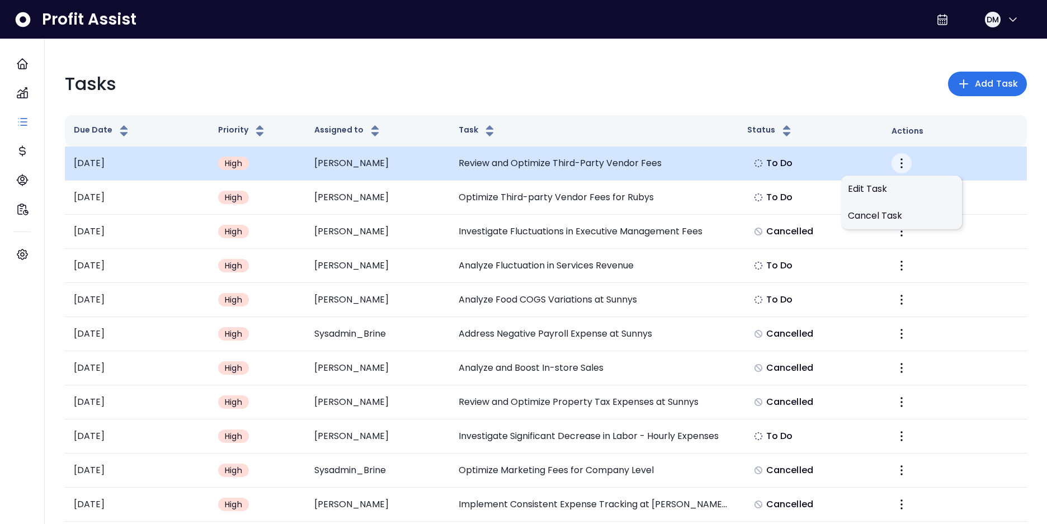
click at [901, 157] on icon "More" at bounding box center [900, 163] width 13 height 13
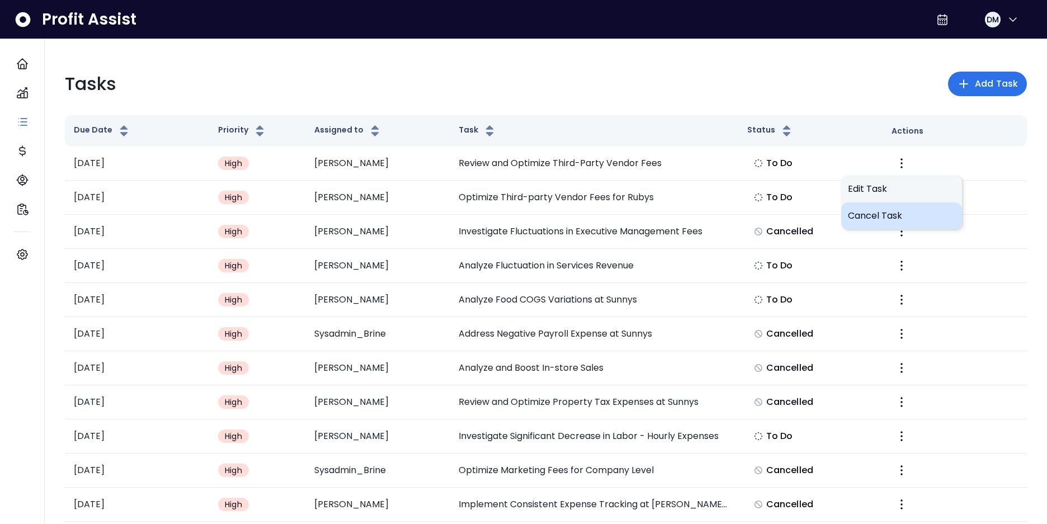
click at [864, 218] on span "Cancel Task" at bounding box center [901, 215] width 107 height 13
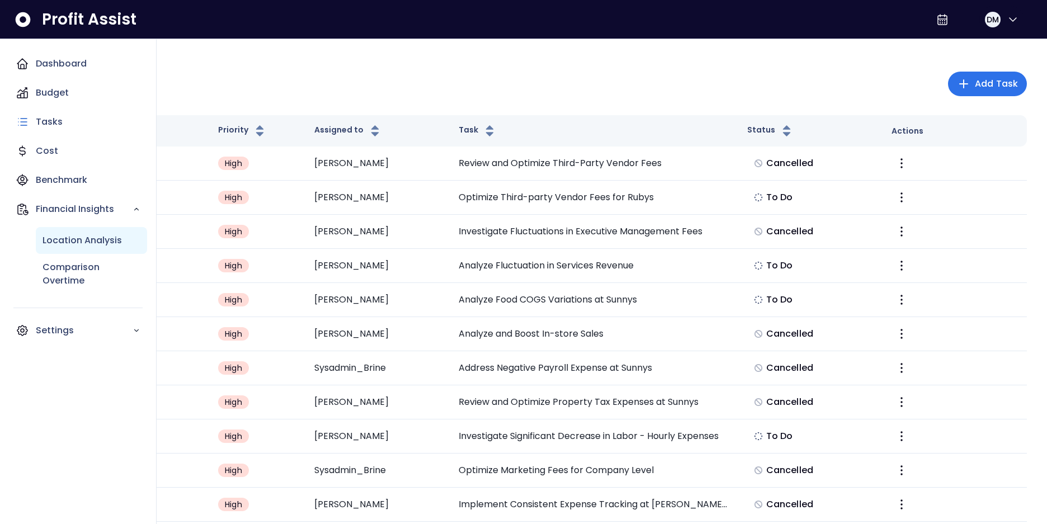
click at [91, 243] on p "Location Analysis" at bounding box center [81, 240] width 79 height 13
